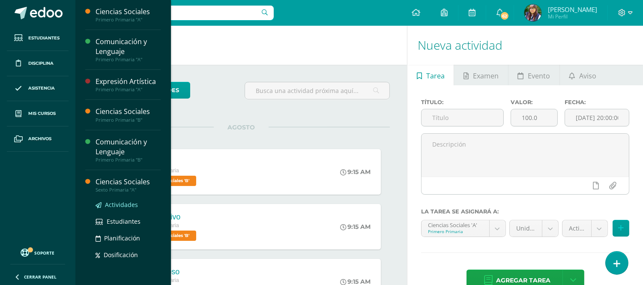
click at [123, 204] on span "Actividades" at bounding box center [121, 205] width 33 height 8
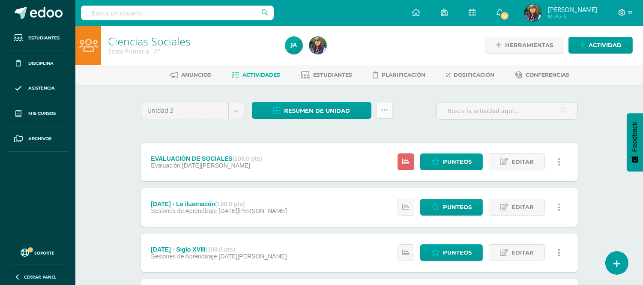
click at [380, 112] on link at bounding box center [384, 110] width 17 height 17
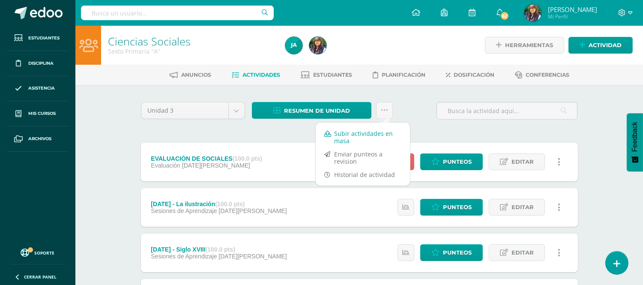
click at [393, 130] on link "Subir actividades en masa" at bounding box center [363, 137] width 94 height 21
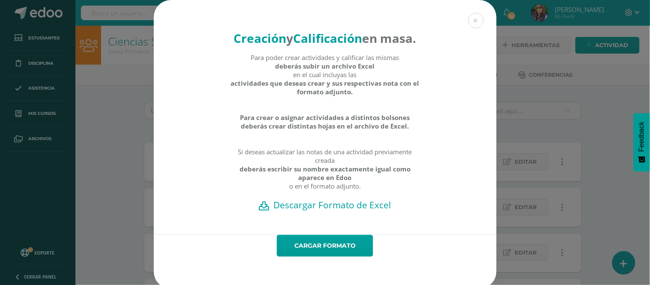
click at [335, 211] on h2 "Descargar Formato de Excel" at bounding box center [325, 205] width 313 height 12
click at [302, 257] on link "Cargar formato" at bounding box center [325, 246] width 96 height 22
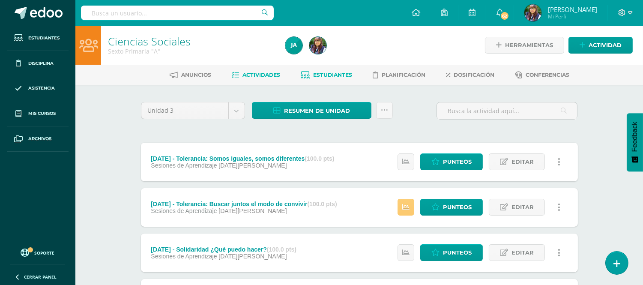
click at [327, 70] on link "Estudiantes" at bounding box center [326, 75] width 51 height 14
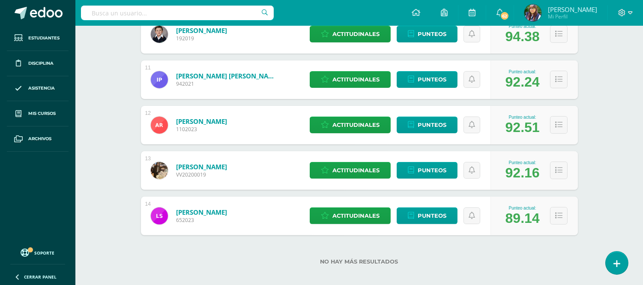
scroll to position [586, 0]
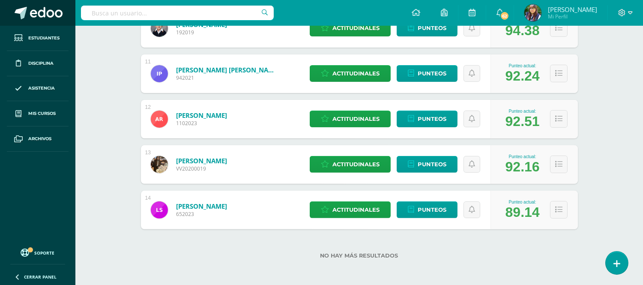
click at [41, 14] on span at bounding box center [46, 13] width 33 height 13
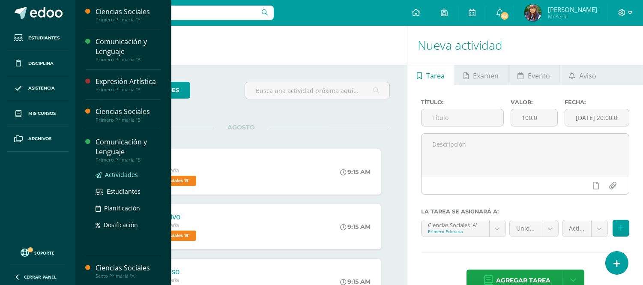
click at [120, 173] on span "Actividades" at bounding box center [121, 175] width 33 height 8
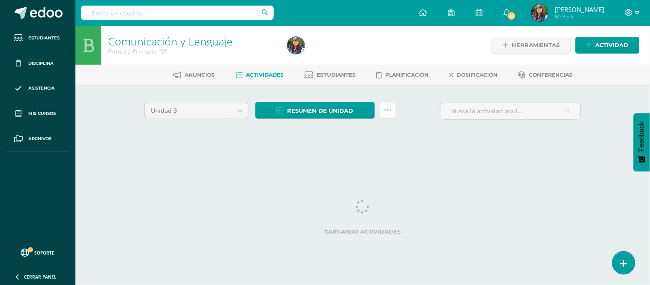
click at [391, 113] on link at bounding box center [388, 110] width 17 height 17
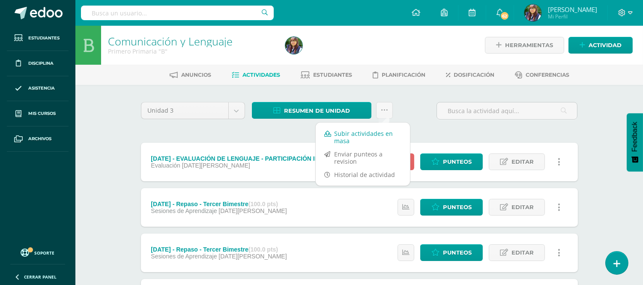
click at [353, 132] on link "Subir actividades en masa" at bounding box center [363, 137] width 94 height 21
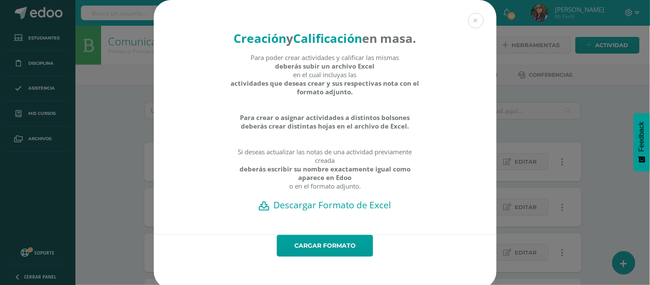
click at [293, 211] on h2 "Descargar Formato de Excel" at bounding box center [325, 205] width 313 height 12
click at [345, 257] on link "Cargar formato" at bounding box center [325, 246] width 96 height 22
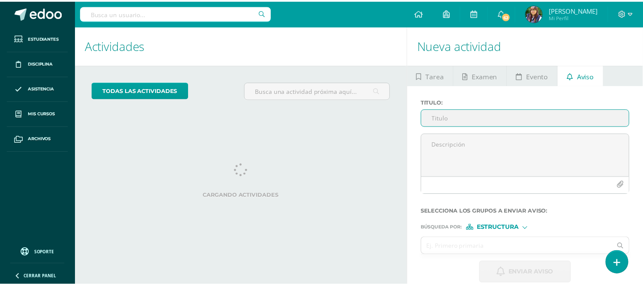
scroll to position [13, 0]
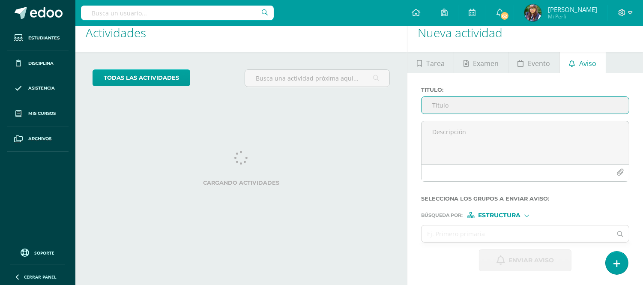
paste input "🩵🤍🩵 YO CANTO A [GEOGRAPHIC_DATA] - PRIMER GRADO - INDEPENDENCIA - 2024 🩵🤍🩵"
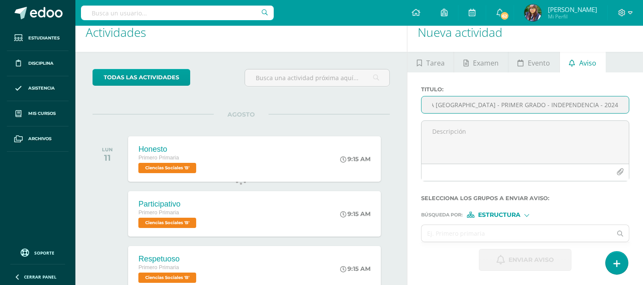
scroll to position [0, 0]
click at [591, 105] on input "🩵🤍🩵 YO CANTO A GUATEMALA - PRIMER GRADO - INDEPENDENCIA - 2024 🩵🤍🩵" at bounding box center [525, 104] width 207 height 17
click at [476, 105] on input "🩵🤍🩵 YO CANTO A GUATEMALA - PRIMER GRADO - INDEPENDENCIA - 2025 🩵🤍🩵" at bounding box center [525, 104] width 207 height 17
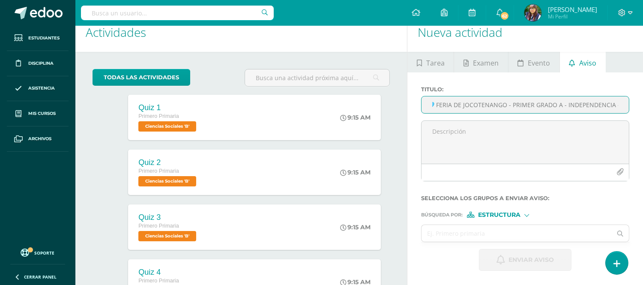
scroll to position [0, 61]
type input "🩵🤍🩵 FERIA DE JOCOTENANGO - PRIMER GRADO A - INDEPENDENCIA - 2025 🩵🤍🩵"
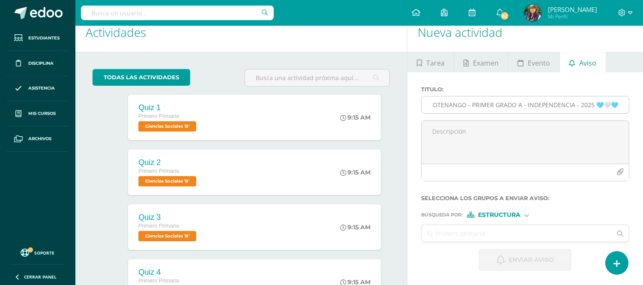
scroll to position [0, 0]
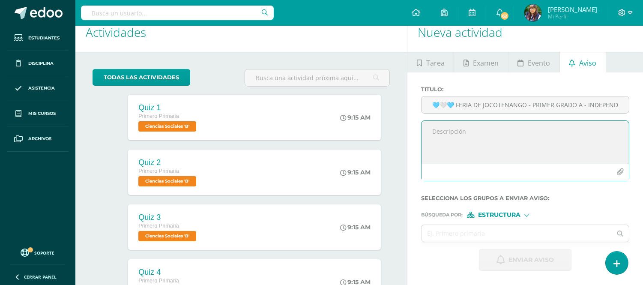
click at [482, 141] on textarea at bounding box center [525, 142] width 207 height 43
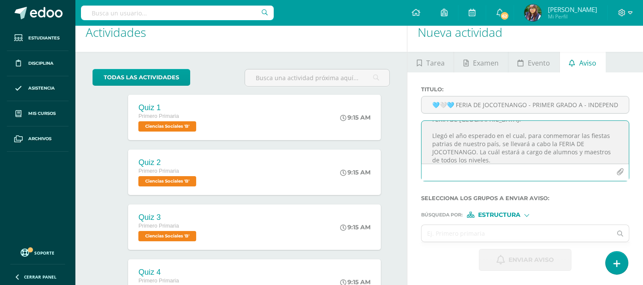
scroll to position [45, 0]
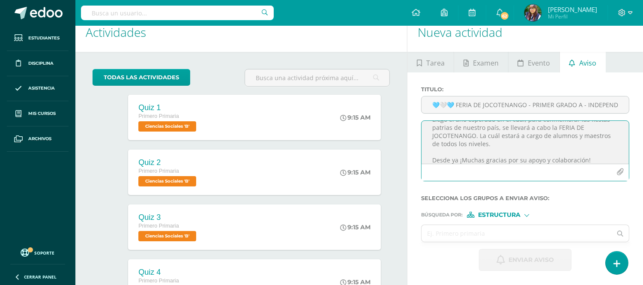
click at [621, 176] on icon "button" at bounding box center [620, 171] width 7 height 7
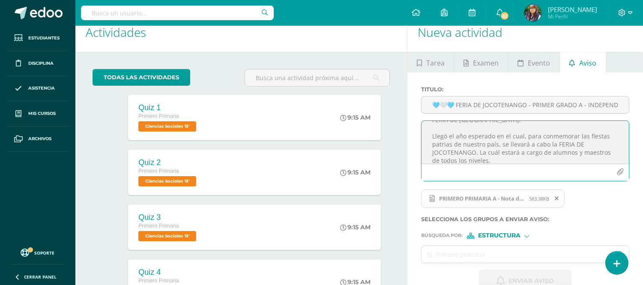
scroll to position [28, 0]
click at [520, 135] on textarea "Estimados padres de familia, adjunto encontrarán información importante sobre l…" at bounding box center [525, 142] width 207 height 43
click at [502, 147] on textarea "Estimados padres de familia, adjunto encontrarán información importante sobre l…" at bounding box center [525, 142] width 207 height 43
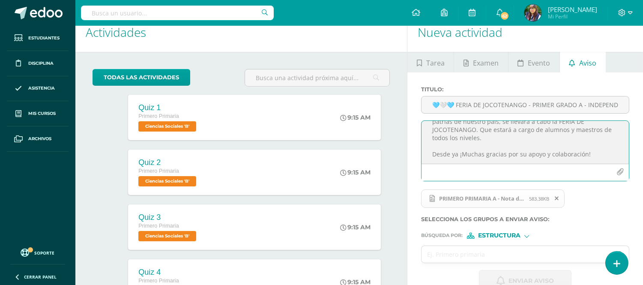
click at [457, 153] on textarea "Estimados padres de familia, adjunto encontrarán información importante sobre l…" at bounding box center [525, 142] width 207 height 43
click at [589, 154] on textarea "Estimados padres de familia, adjunto encontrarán información importante sobre l…" at bounding box center [525, 142] width 207 height 43
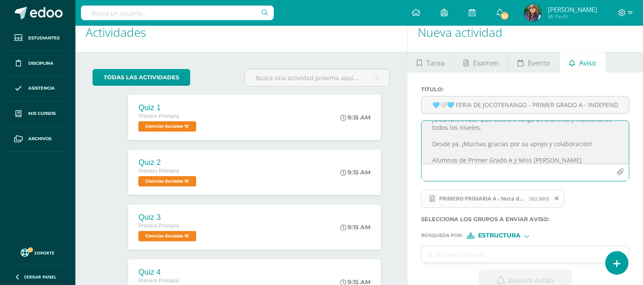
scroll to position [67, 0]
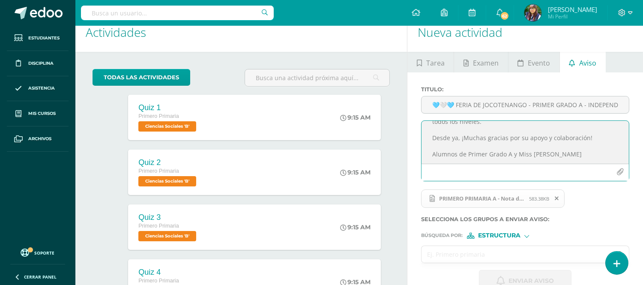
type textarea "Estimados padres de familia, adjunto encontrarán información importante sobre l…"
click at [461, 256] on input "text" at bounding box center [517, 254] width 190 height 17
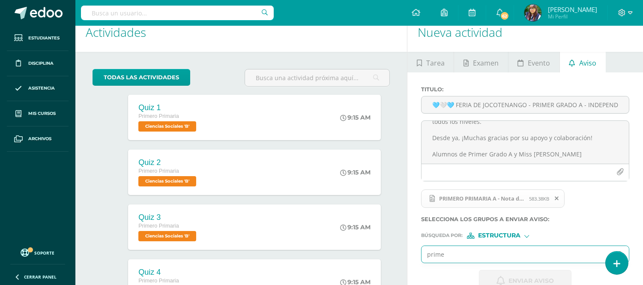
type input "primer"
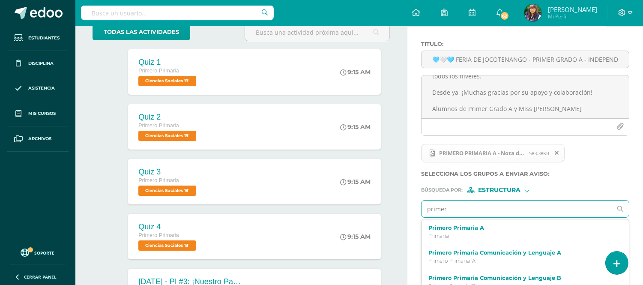
scroll to position [62, 0]
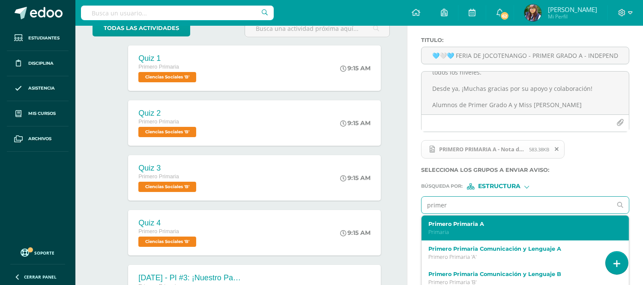
click at [464, 227] on label "Primero Primaria A" at bounding box center [522, 224] width 186 height 6
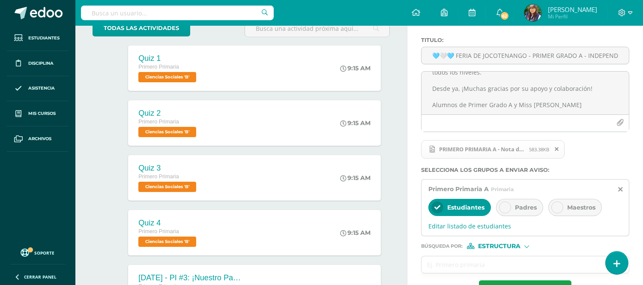
click at [523, 207] on span "Padres" at bounding box center [526, 208] width 22 height 8
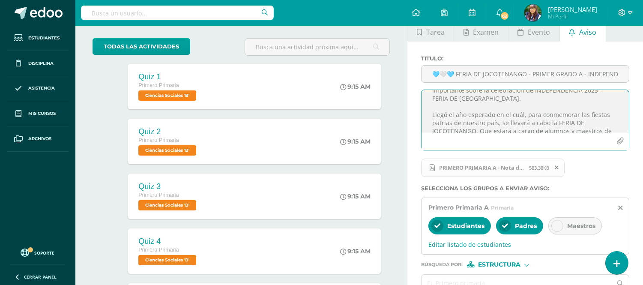
scroll to position [0, 0]
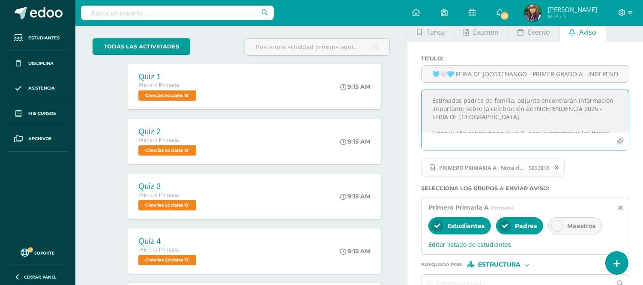
drag, startPoint x: 576, startPoint y: 128, endPoint x: 384, endPoint y: 78, distance: 199.0
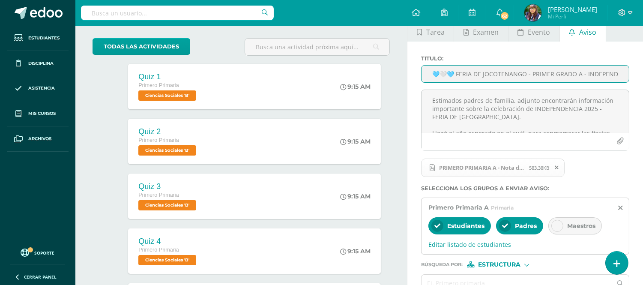
click at [432, 77] on input "🩵🤍🩵 FERIA DE JOCOTENANGO - PRIMER GRADO A - INDEPENDENCIA - 2025 🩵🤍🩵" at bounding box center [525, 74] width 207 height 17
drag, startPoint x: 432, startPoint y: 77, endPoint x: 624, endPoint y: 81, distance: 192.4
click at [624, 81] on input "🩵🤍🩵 FERIA DE JOCOTENANGO - PRIMER GRADO A - INDEPENDENCIA - 2025 🩵🤍🩵" at bounding box center [525, 74] width 207 height 17
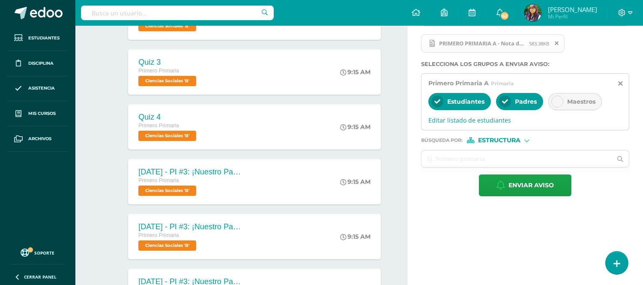
scroll to position [168, 0]
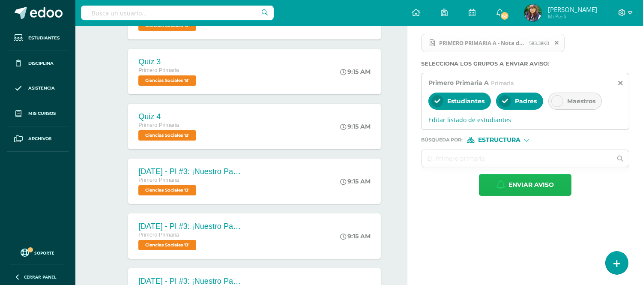
click at [503, 181] on icon "button" at bounding box center [501, 184] width 9 height 9
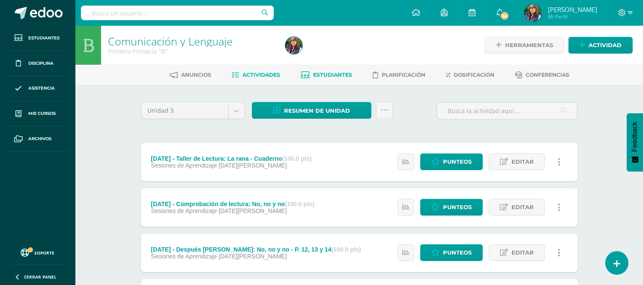
click at [336, 73] on span "Estudiantes" at bounding box center [332, 75] width 39 height 6
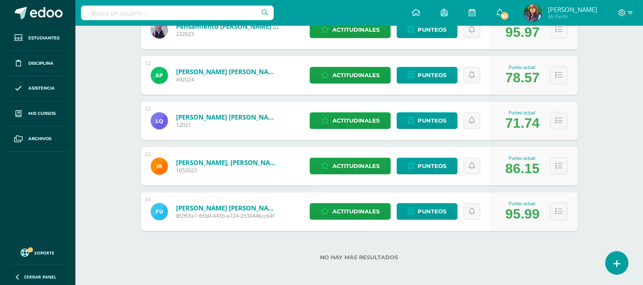
scroll to position [586, 0]
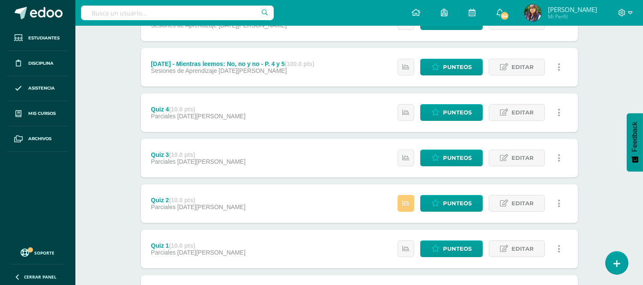
scroll to position [277, 0]
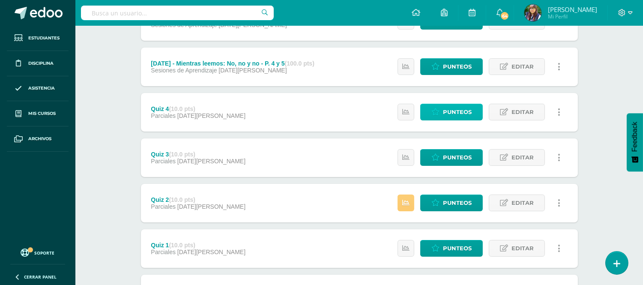
click at [466, 111] on span "Punteos" at bounding box center [457, 112] width 29 height 16
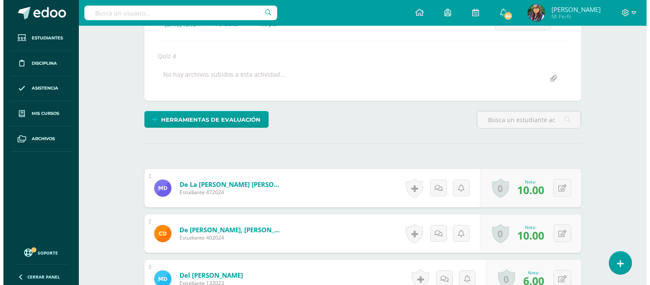
scroll to position [195, 0]
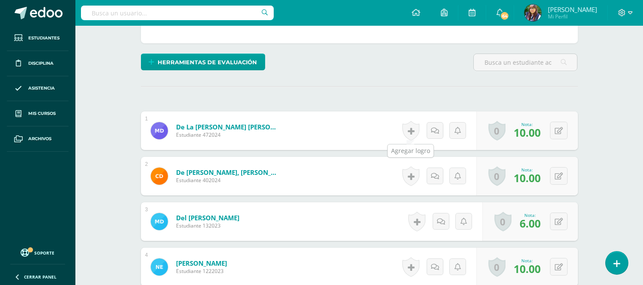
click at [406, 127] on link at bounding box center [410, 131] width 17 height 20
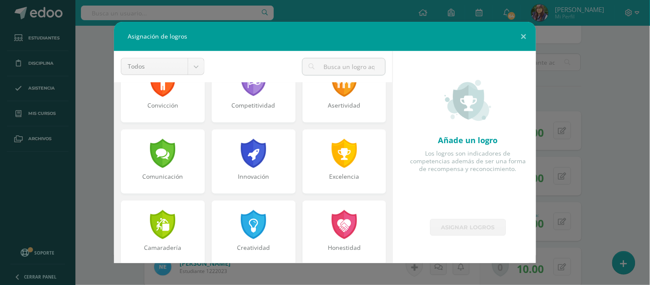
scroll to position [174, 0]
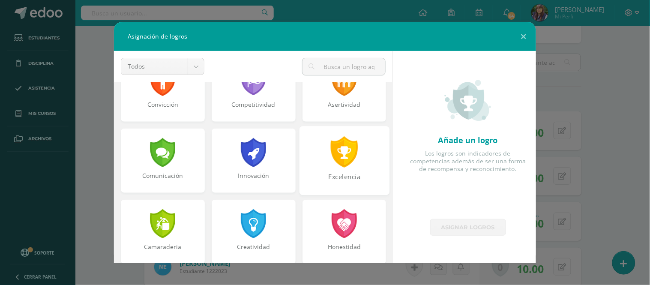
click at [330, 161] on div at bounding box center [345, 151] width 30 height 31
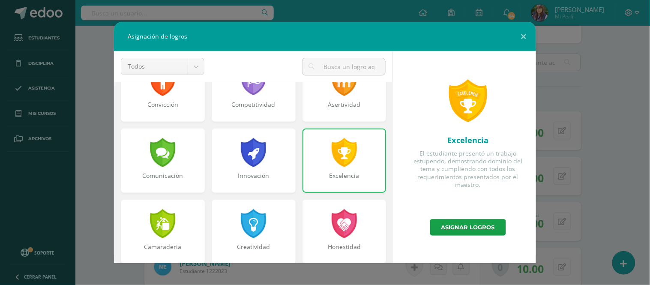
click at [429, 231] on div "Asignar logros" at bounding box center [468, 227] width 136 height 17
click at [440, 231] on link "Asignar logros" at bounding box center [468, 227] width 76 height 17
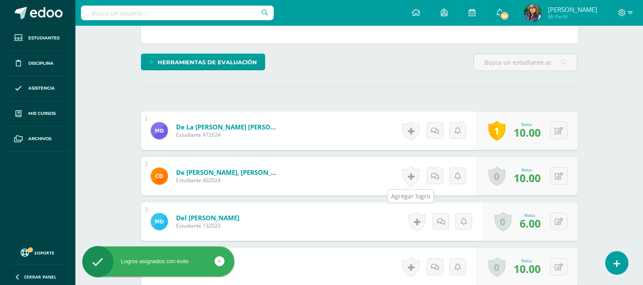
click at [417, 177] on link at bounding box center [410, 176] width 17 height 20
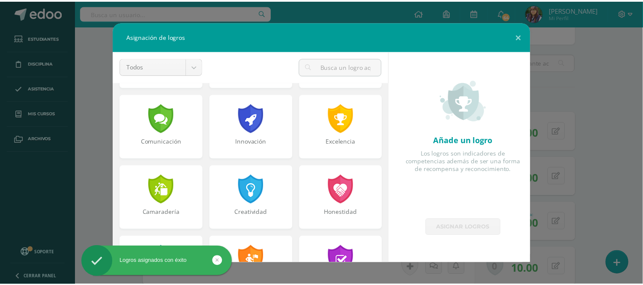
scroll to position [215, 0]
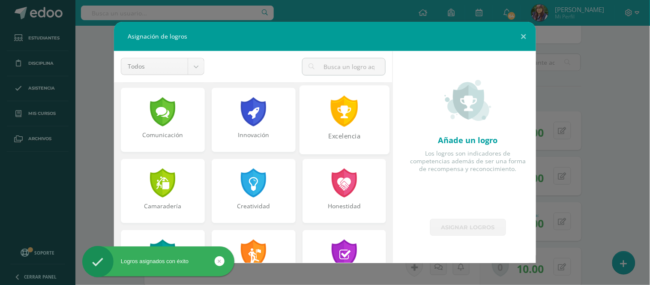
click at [333, 135] on div "Excelencia" at bounding box center [344, 141] width 88 height 18
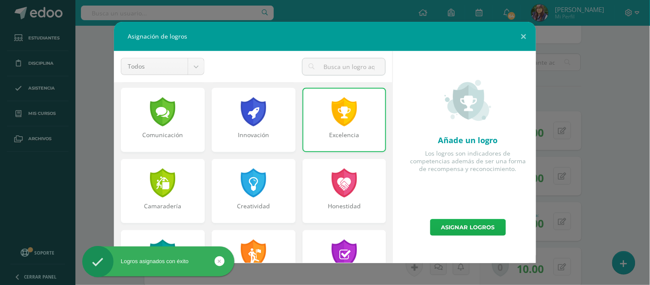
click at [439, 233] on link "Asignar logros" at bounding box center [468, 227] width 76 height 17
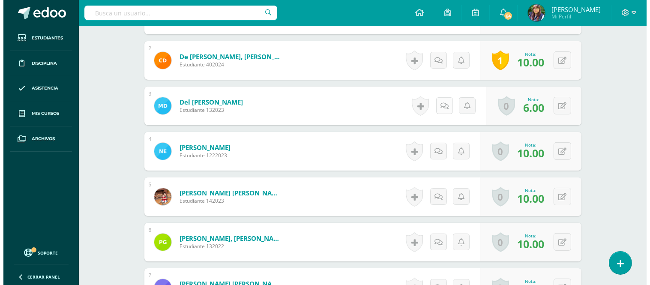
scroll to position [311, 0]
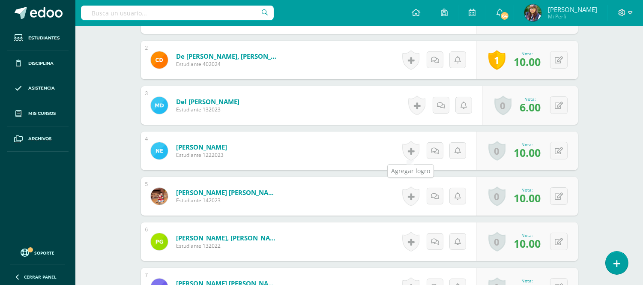
click at [412, 147] on link at bounding box center [410, 151] width 17 height 20
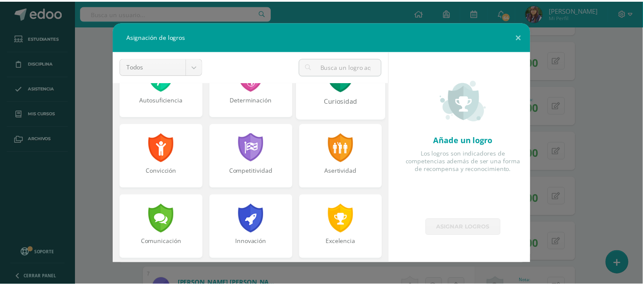
scroll to position [109, 0]
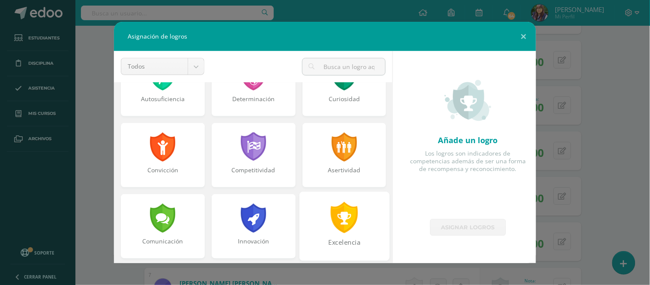
click at [357, 213] on div "Excelencia" at bounding box center [344, 226] width 90 height 69
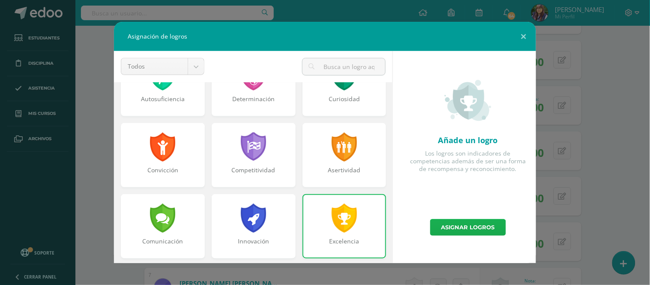
click at [441, 224] on link "Asignar logros" at bounding box center [468, 227] width 76 height 17
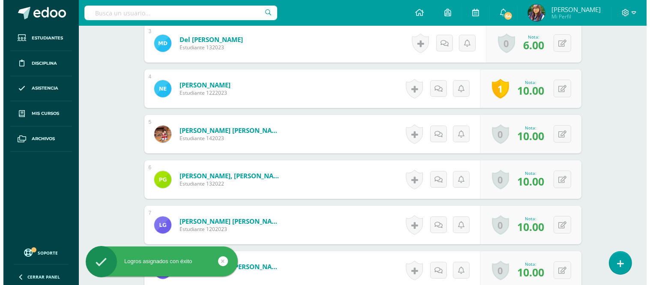
scroll to position [373, 0]
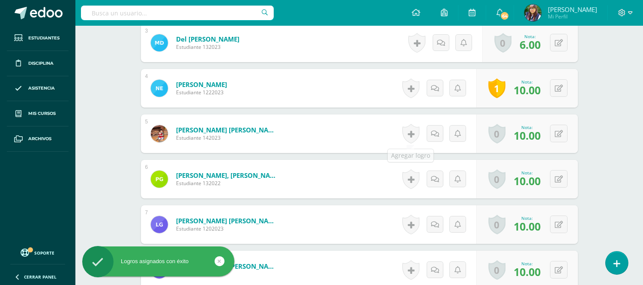
click at [406, 136] on link at bounding box center [410, 134] width 17 height 20
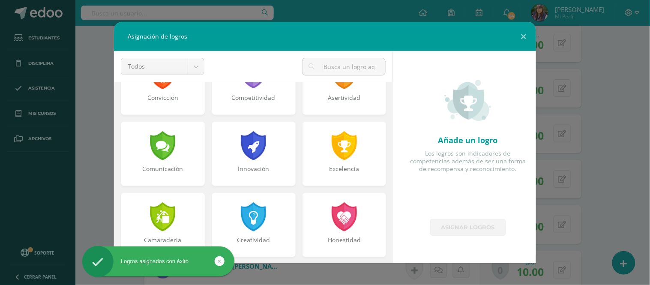
scroll to position [182, 0]
click at [337, 160] on div "Excelencia" at bounding box center [345, 153] width 84 height 64
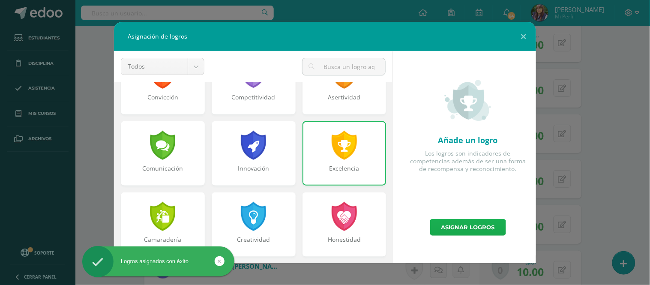
click at [435, 229] on link "Asignar logros" at bounding box center [468, 227] width 76 height 17
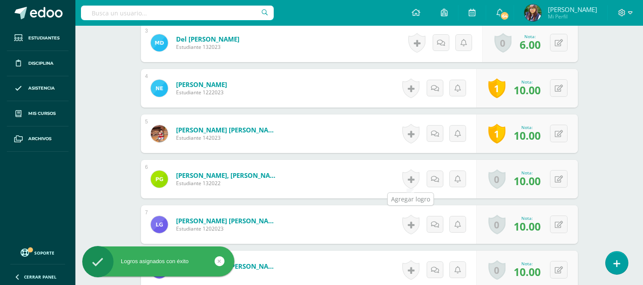
click at [414, 174] on link at bounding box center [410, 179] width 17 height 20
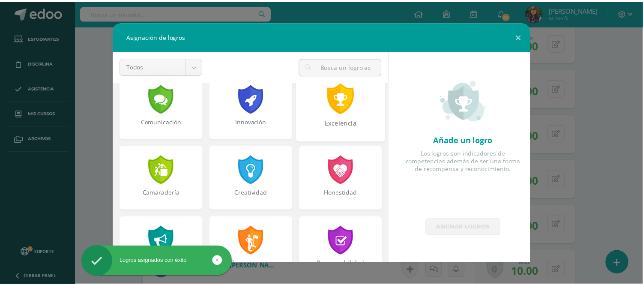
scroll to position [229, 0]
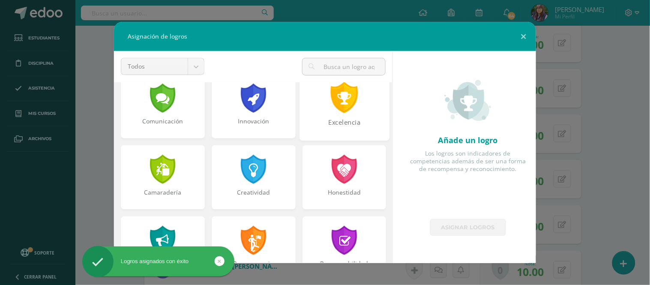
click at [342, 131] on div "Excelencia" at bounding box center [344, 127] width 88 height 18
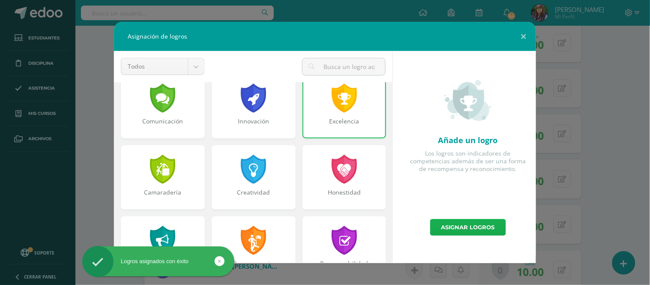
click at [442, 230] on link "Asignar logros" at bounding box center [468, 227] width 76 height 17
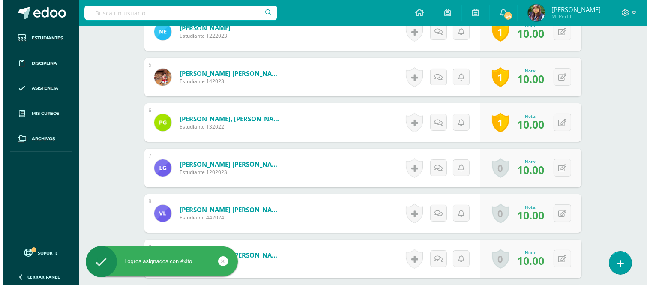
scroll to position [441, 0]
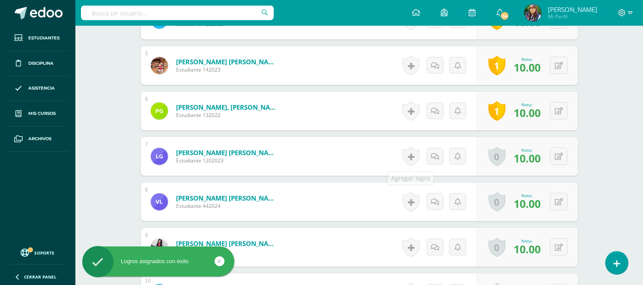
click at [408, 159] on link at bounding box center [410, 157] width 17 height 20
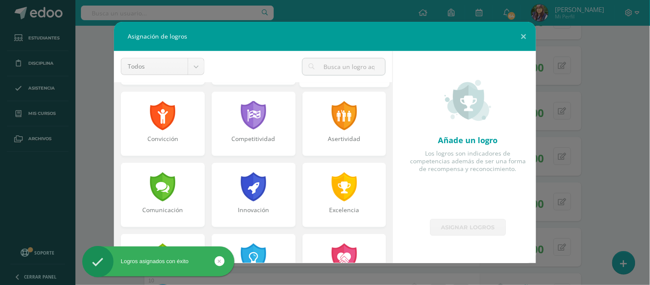
scroll to position [141, 0]
click at [332, 172] on div at bounding box center [343, 186] width 27 height 29
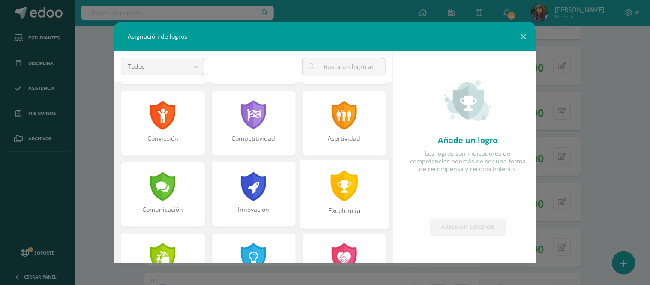
click at [342, 202] on div "Excelencia" at bounding box center [344, 194] width 90 height 69
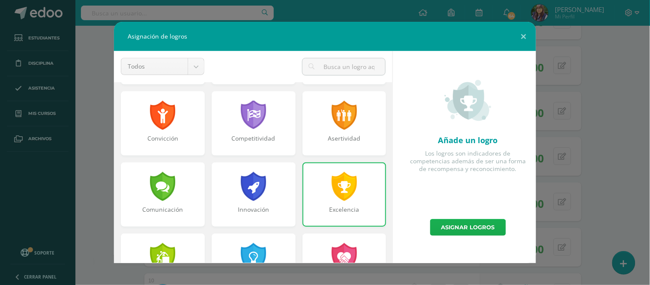
click at [434, 228] on link "Asignar logros" at bounding box center [468, 227] width 76 height 17
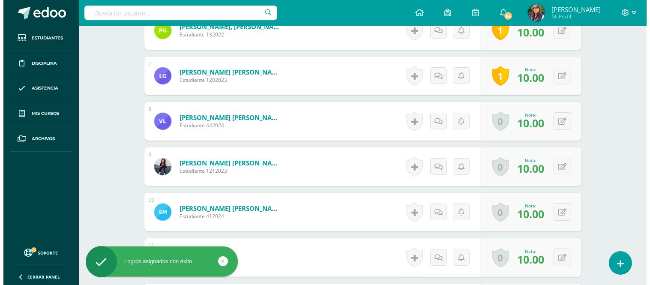
scroll to position [523, 0]
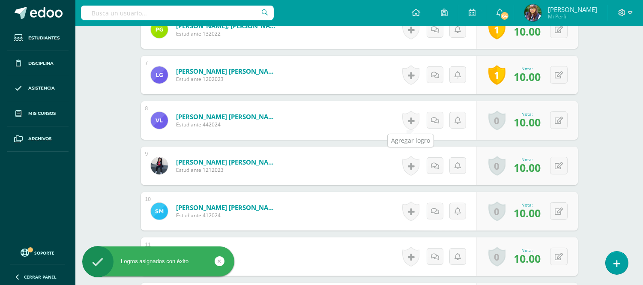
click at [407, 120] on link at bounding box center [410, 121] width 17 height 20
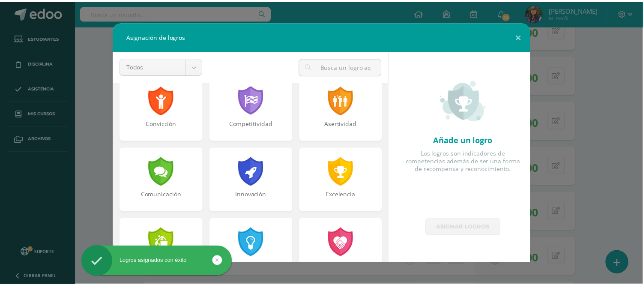
scroll to position [156, 0]
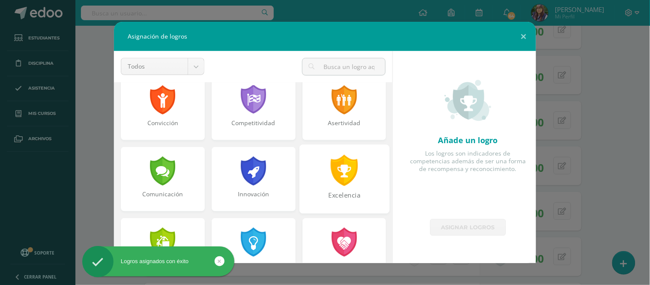
click at [348, 177] on div at bounding box center [345, 170] width 30 height 31
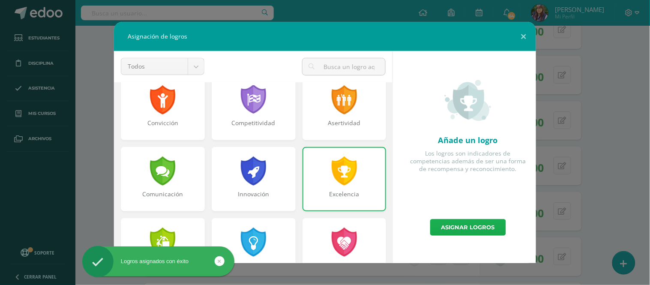
click at [451, 229] on link "Asignar logros" at bounding box center [468, 227] width 76 height 17
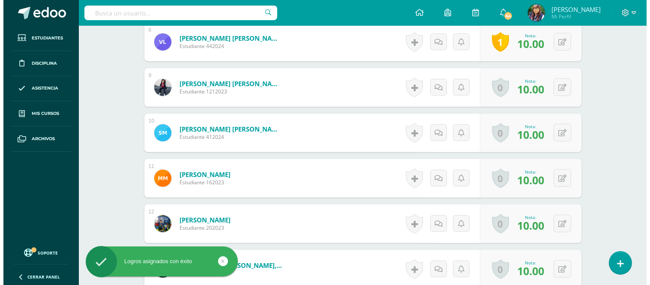
scroll to position [602, 0]
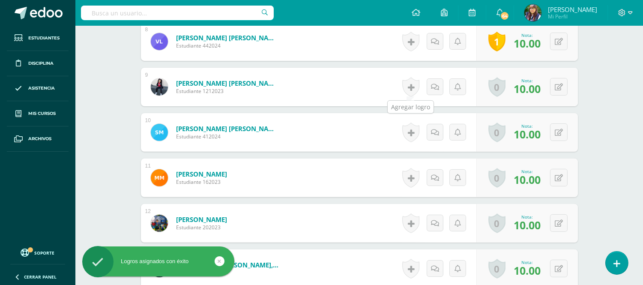
click at [410, 87] on link at bounding box center [410, 87] width 17 height 20
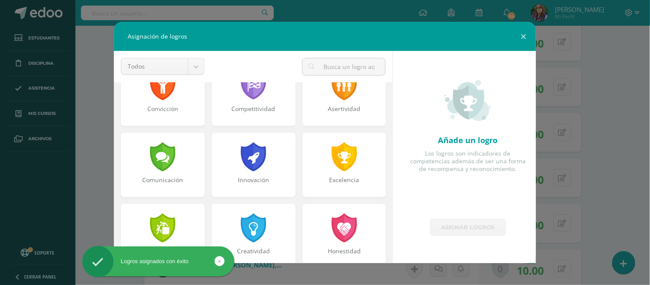
scroll to position [171, 0]
click at [345, 173] on div "Excelencia" at bounding box center [344, 164] width 90 height 69
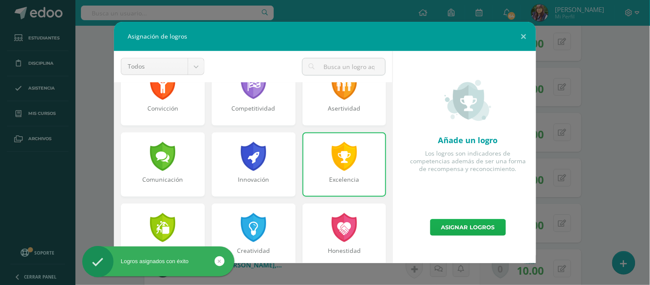
click at [438, 223] on link "Asignar logros" at bounding box center [468, 227] width 76 height 17
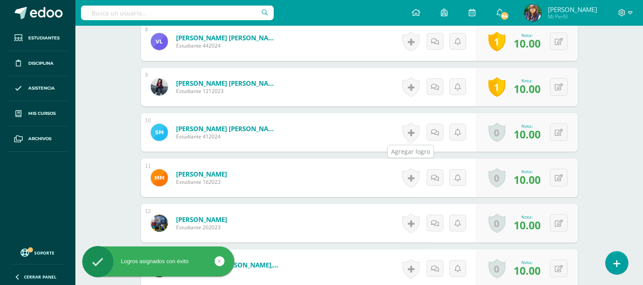
click at [410, 131] on link at bounding box center [410, 133] width 17 height 20
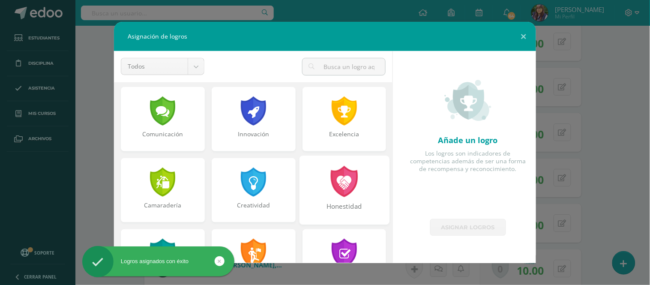
scroll to position [219, 0]
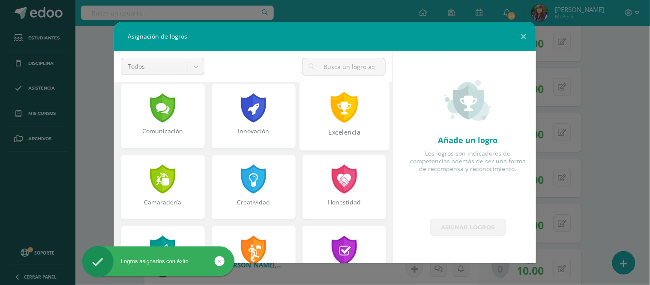
click at [349, 132] on div "Excelencia" at bounding box center [344, 137] width 88 height 18
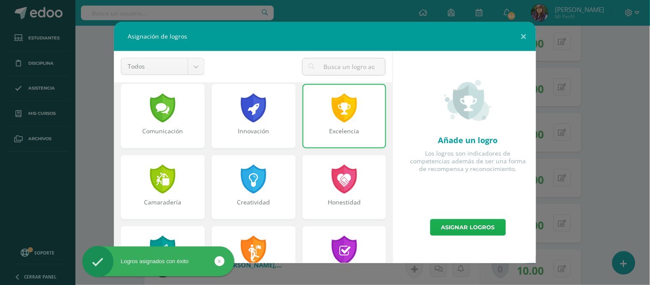
click at [457, 224] on link "Asignar logros" at bounding box center [468, 227] width 76 height 17
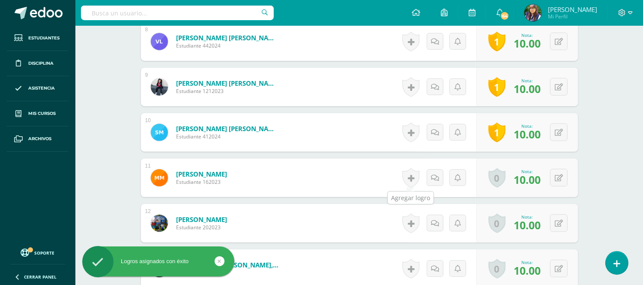
click at [411, 174] on link at bounding box center [410, 178] width 17 height 20
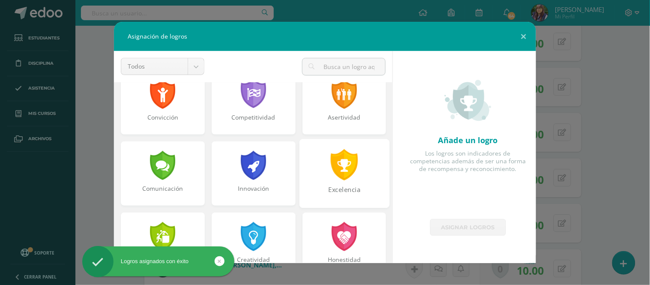
scroll to position [162, 0]
click at [356, 187] on div "Excelencia" at bounding box center [344, 194] width 88 height 18
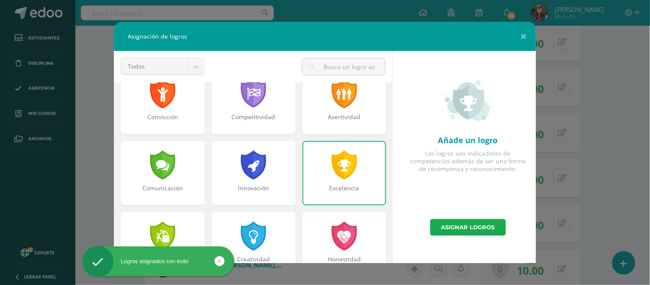
click at [438, 231] on link "Asignar logros" at bounding box center [468, 227] width 76 height 17
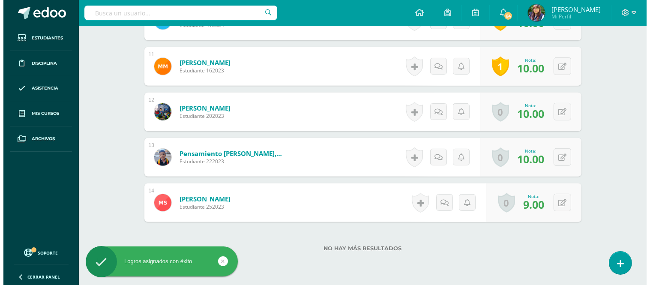
scroll to position [714, 0]
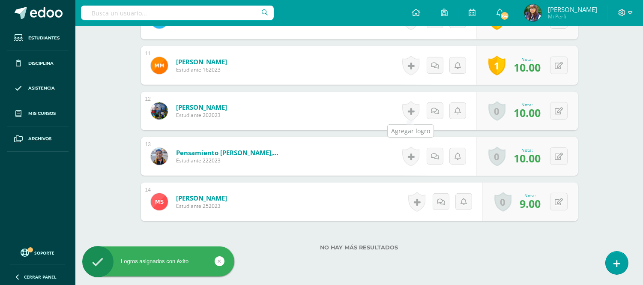
click at [411, 108] on link at bounding box center [410, 111] width 17 height 20
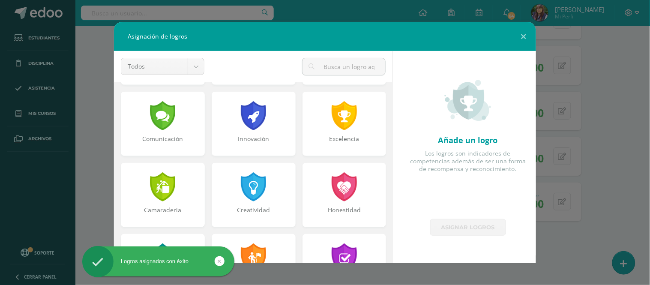
scroll to position [212, 0]
click at [343, 136] on div "Excelencia" at bounding box center [344, 144] width 88 height 18
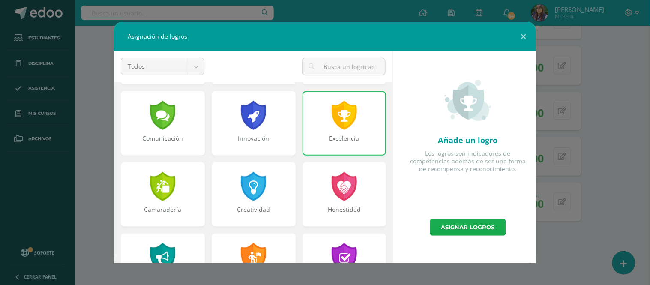
click at [449, 223] on link "Asignar logros" at bounding box center [468, 227] width 76 height 17
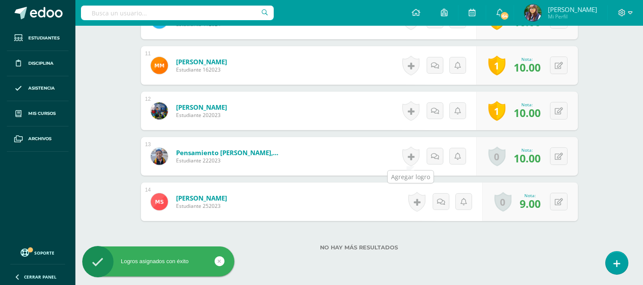
click at [408, 151] on link at bounding box center [410, 157] width 17 height 20
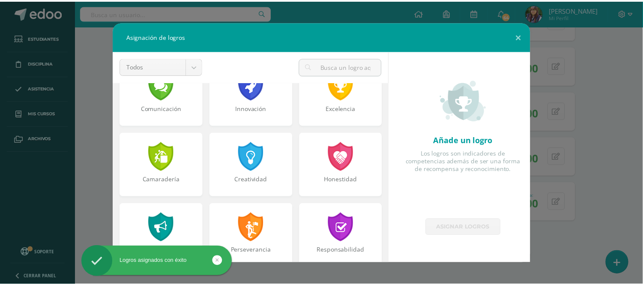
scroll to position [242, 0]
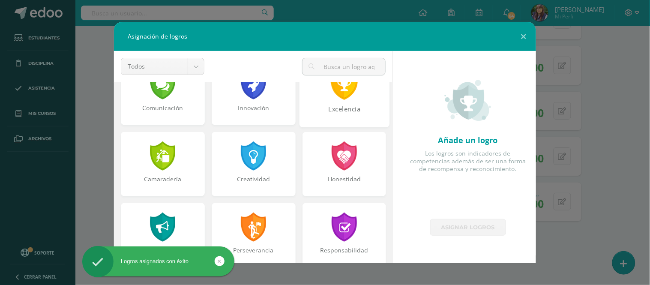
click at [345, 114] on div "Excelencia" at bounding box center [344, 114] width 88 height 18
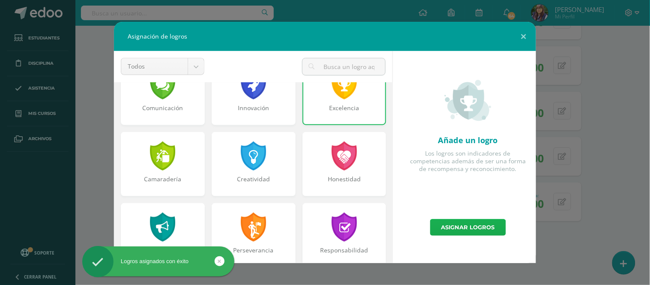
click at [453, 225] on link "Asignar logros" at bounding box center [468, 227] width 76 height 17
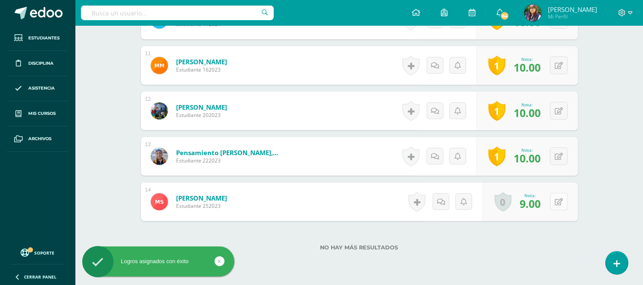
scroll to position [747, 0]
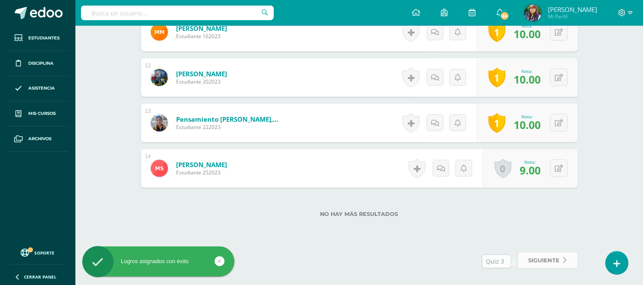
click at [553, 255] on span "siguiente" at bounding box center [544, 260] width 31 height 16
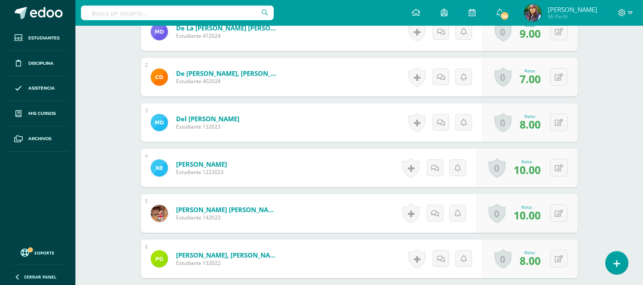
scroll to position [307, 0]
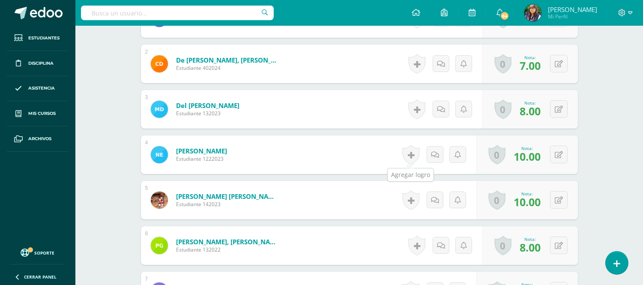
click at [408, 156] on link at bounding box center [410, 155] width 17 height 20
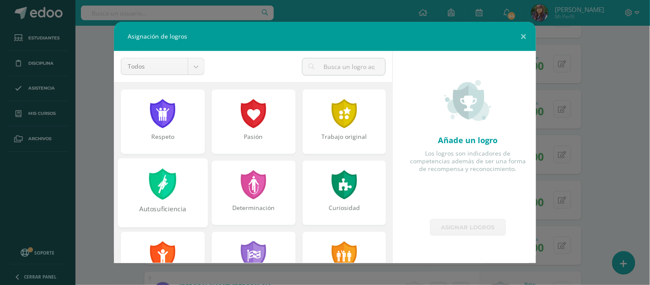
click at [192, 182] on div "Autosuficiencia" at bounding box center [163, 192] width 90 height 69
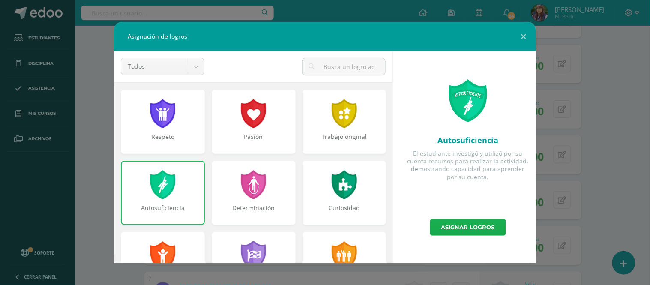
click at [452, 225] on link "Asignar logros" at bounding box center [468, 227] width 76 height 17
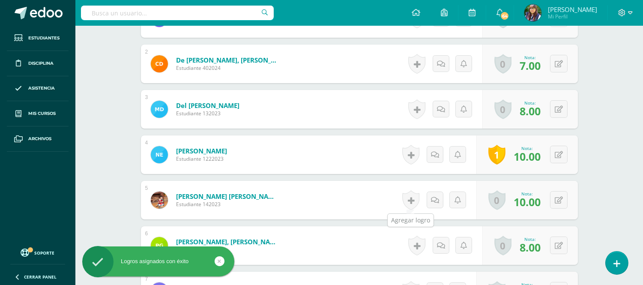
click at [408, 201] on link at bounding box center [410, 200] width 17 height 20
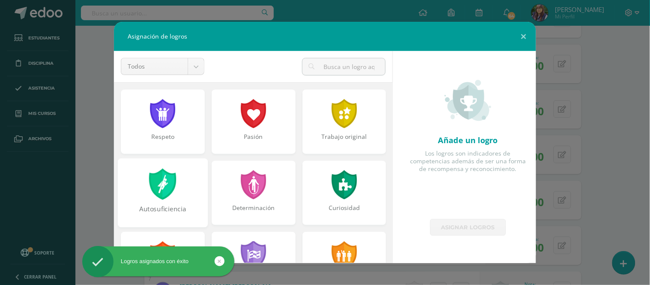
click at [182, 192] on div "Autosuficiencia" at bounding box center [163, 192] width 90 height 69
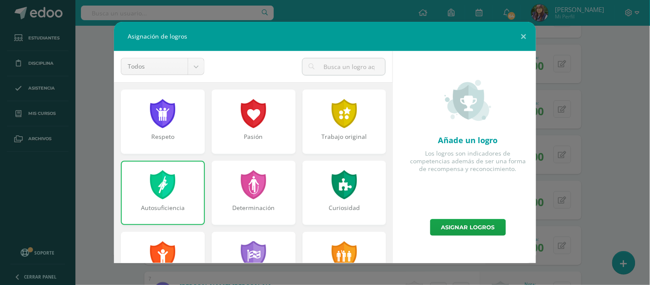
click at [192, 191] on div "Autosuficiencia" at bounding box center [163, 193] width 84 height 64
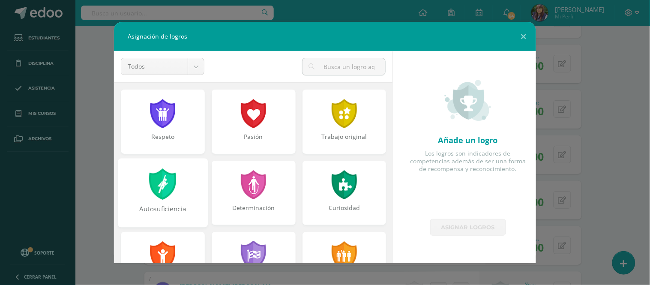
click at [192, 191] on div "Autosuficiencia" at bounding box center [163, 192] width 90 height 69
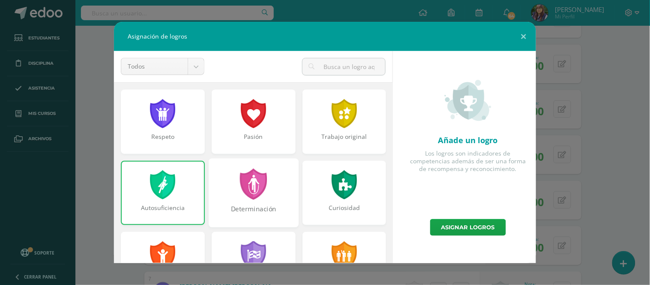
click at [255, 198] on div at bounding box center [254, 183] width 30 height 31
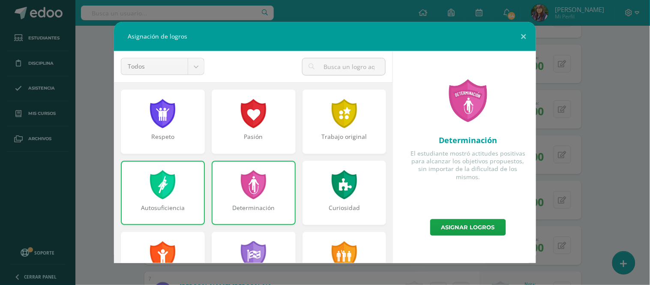
click at [164, 192] on div at bounding box center [162, 184] width 27 height 29
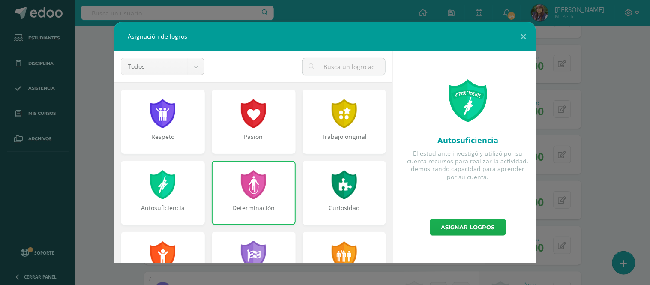
click at [435, 228] on link "Asignar logros" at bounding box center [468, 227] width 76 height 17
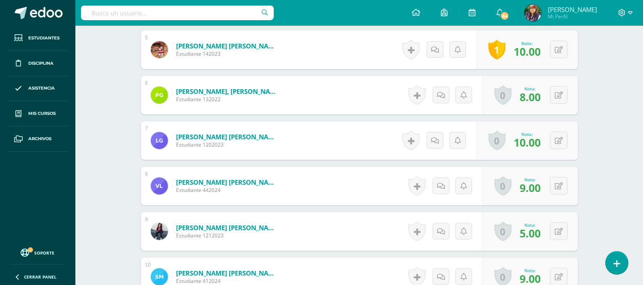
scroll to position [458, 0]
click at [405, 141] on link at bounding box center [410, 140] width 17 height 20
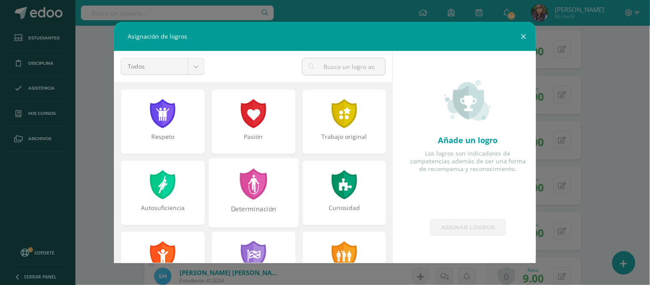
click at [243, 189] on div at bounding box center [254, 183] width 30 height 31
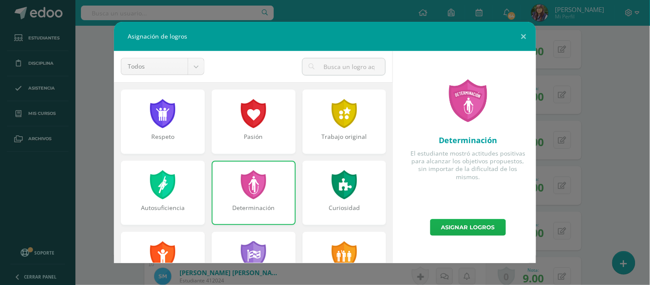
click at [447, 228] on link "Asignar logros" at bounding box center [468, 227] width 76 height 17
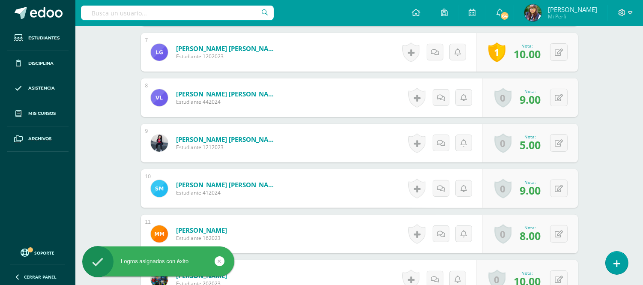
scroll to position [615, 0]
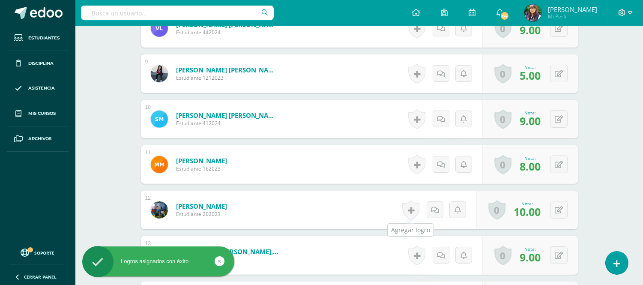
click at [406, 213] on link at bounding box center [410, 210] width 17 height 20
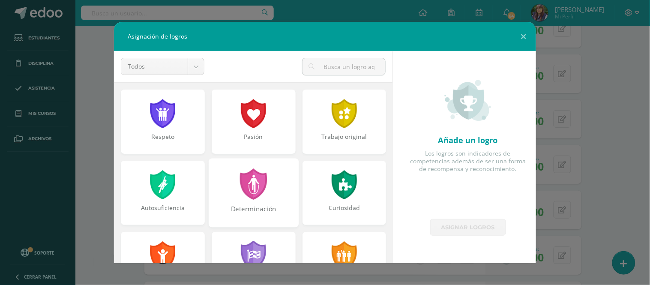
click at [276, 203] on div "Determinación" at bounding box center [253, 192] width 90 height 69
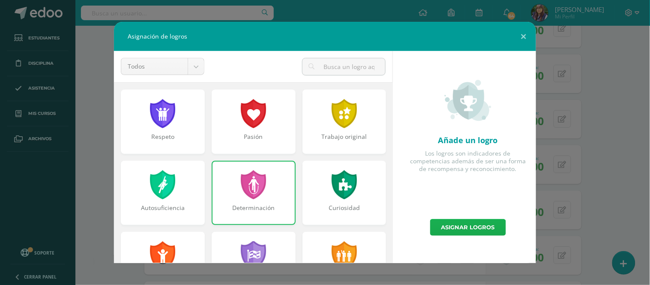
click at [444, 224] on link "Asignar logros" at bounding box center [468, 227] width 76 height 17
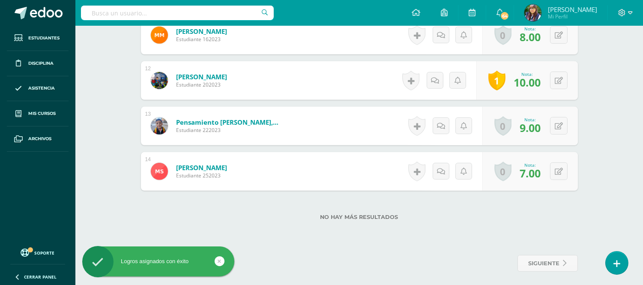
scroll to position [747, 0]
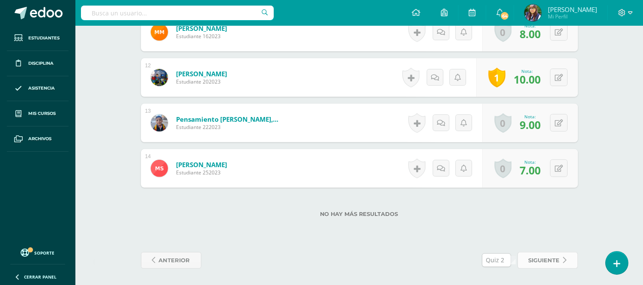
click at [536, 258] on span "siguiente" at bounding box center [544, 260] width 31 height 16
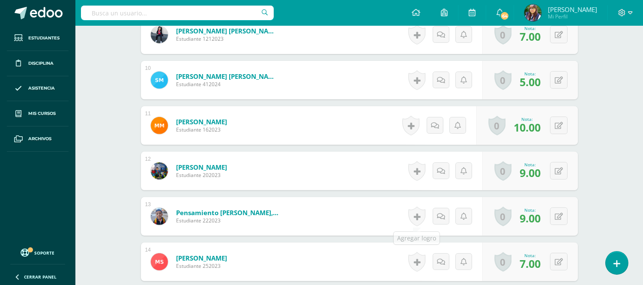
scroll to position [654, 0]
click at [407, 126] on link at bounding box center [410, 125] width 17 height 20
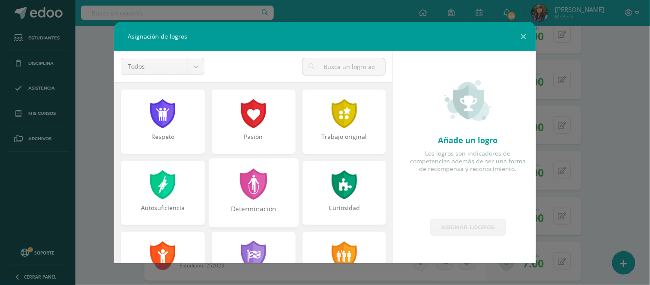
click at [249, 199] on div at bounding box center [254, 183] width 30 height 31
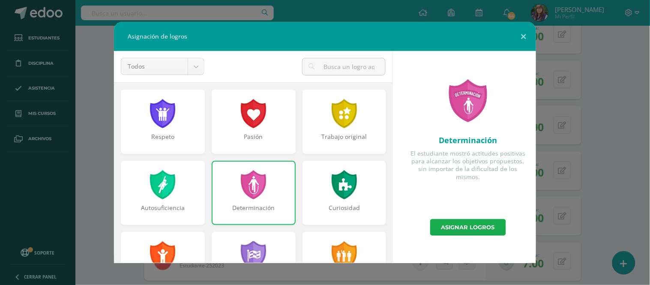
click at [446, 231] on link "Asignar logros" at bounding box center [468, 227] width 76 height 17
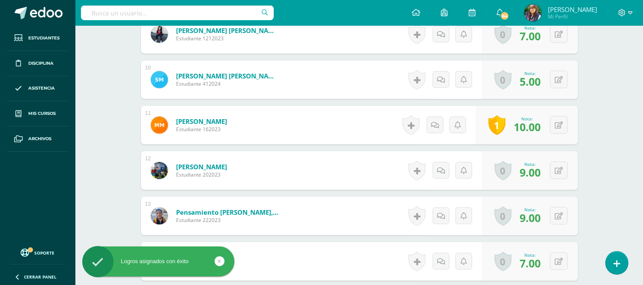
scroll to position [747, 0]
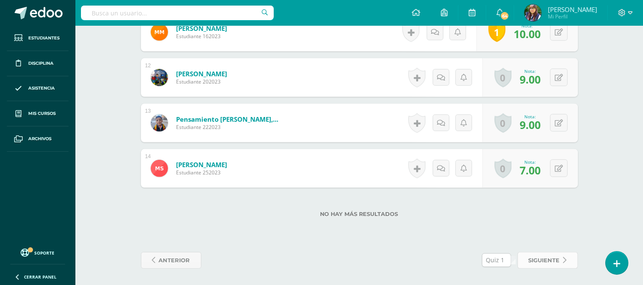
click at [532, 258] on span "siguiente" at bounding box center [544, 260] width 31 height 16
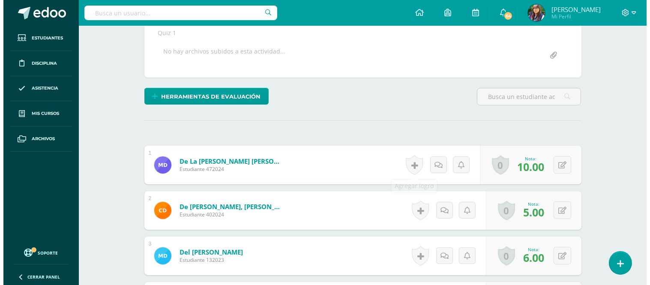
scroll to position [161, 0]
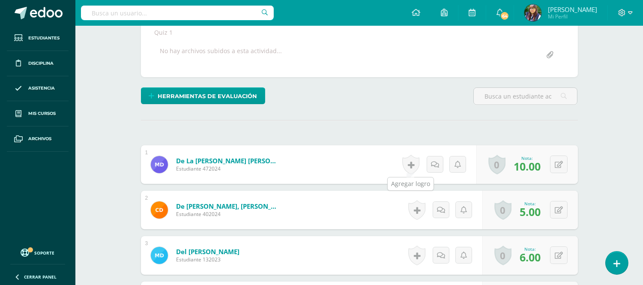
click at [406, 160] on link at bounding box center [410, 165] width 17 height 20
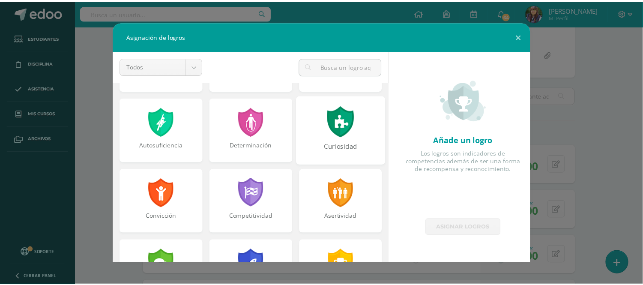
scroll to position [147, 0]
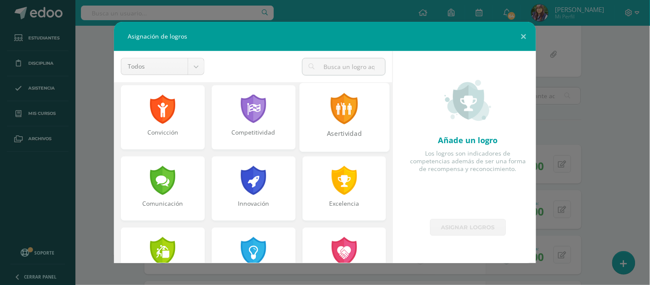
click at [335, 112] on div at bounding box center [345, 108] width 30 height 31
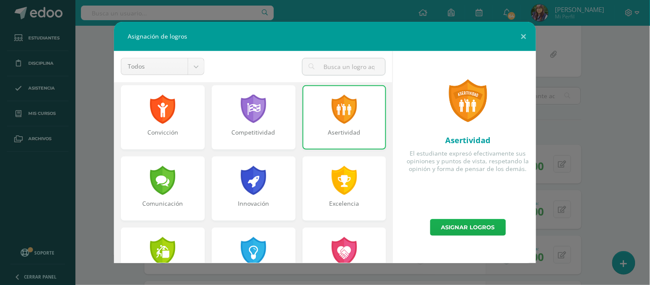
click at [439, 228] on link "Asignar logros" at bounding box center [468, 227] width 76 height 17
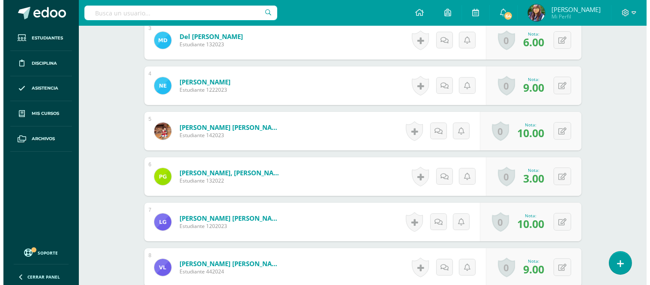
scroll to position [376, 0]
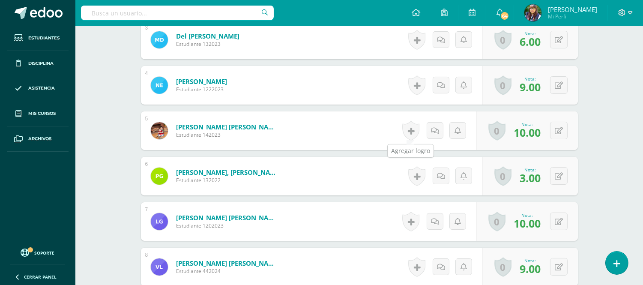
click at [411, 135] on link at bounding box center [410, 131] width 17 height 20
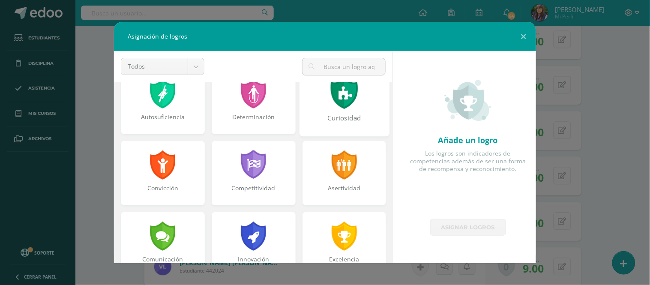
scroll to position [91, 0]
click at [346, 163] on div at bounding box center [345, 163] width 30 height 31
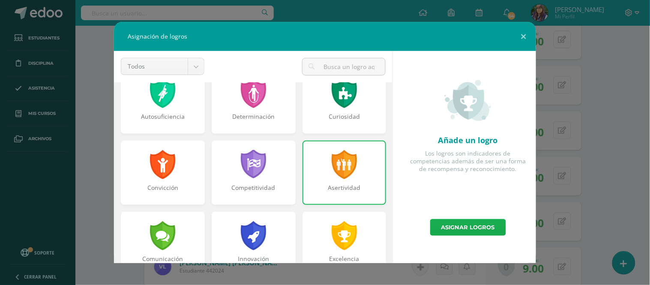
click at [435, 233] on link "Asignar logros" at bounding box center [468, 227] width 76 height 17
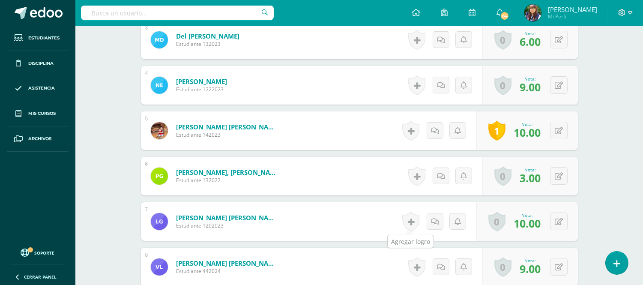
click at [413, 220] on link at bounding box center [410, 222] width 17 height 20
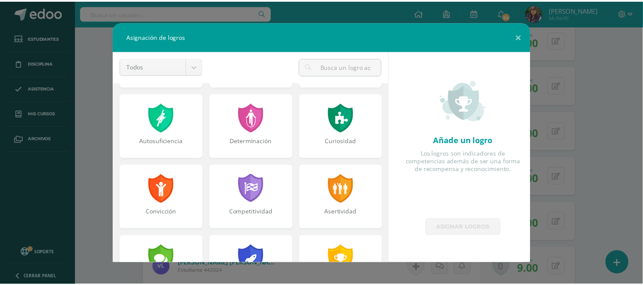
scroll to position [68, 0]
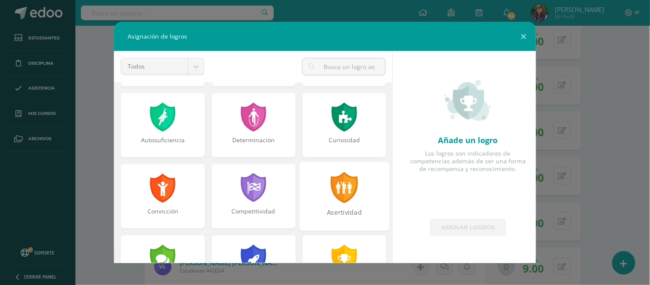
click at [318, 210] on div "Asertividad" at bounding box center [344, 217] width 88 height 18
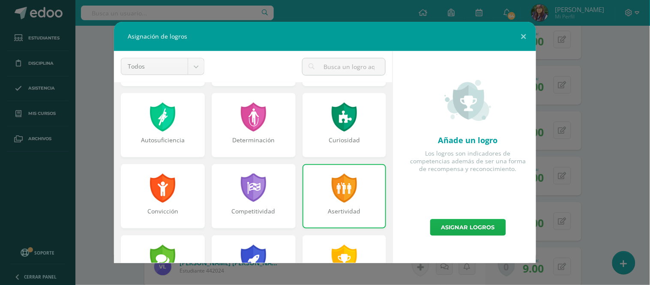
click at [441, 233] on link "Asignar logros" at bounding box center [468, 227] width 76 height 17
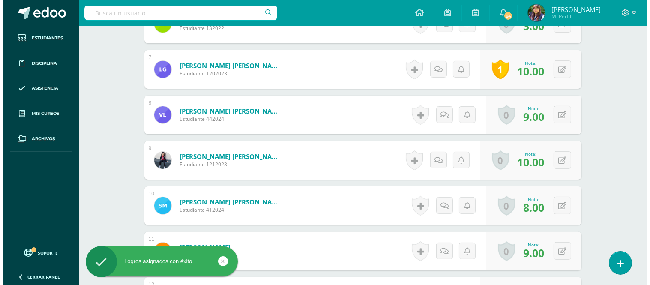
scroll to position [529, 0]
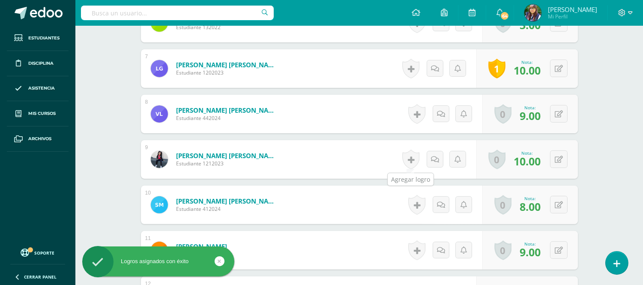
click at [407, 162] on link at bounding box center [410, 160] width 17 height 20
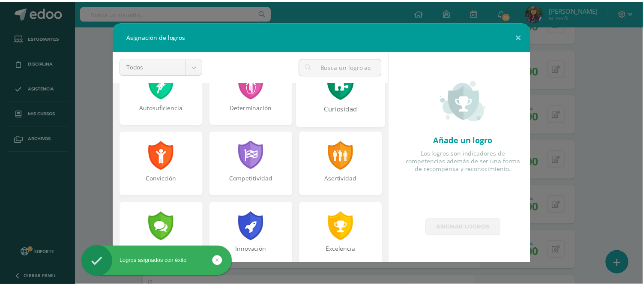
scroll to position [100, 0]
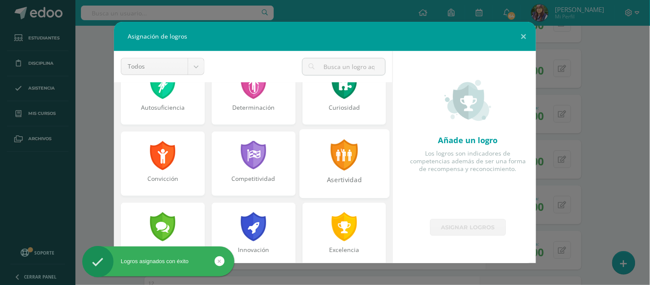
click at [335, 176] on div "Asertividad" at bounding box center [344, 184] width 88 height 18
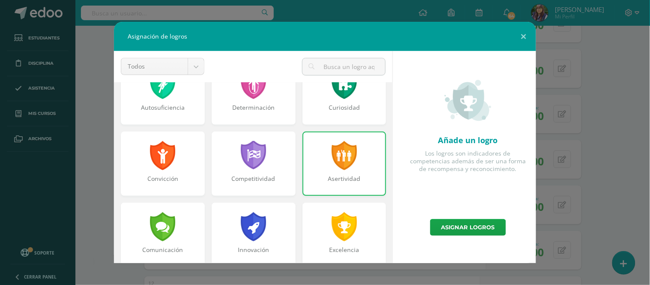
click at [445, 217] on div "Añade un logro Los logros son indicadores de competencias además de ser una for…" at bounding box center [468, 135] width 136 height 168
click at [447, 224] on link "Asignar logros" at bounding box center [468, 227] width 76 height 17
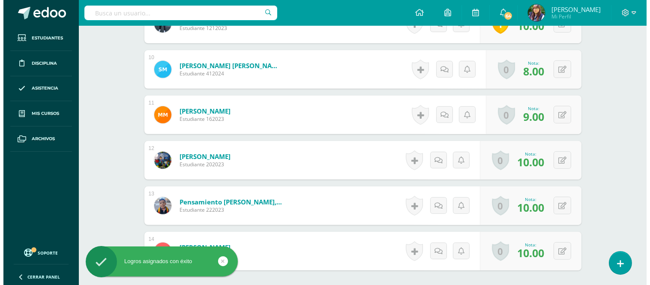
scroll to position [665, 0]
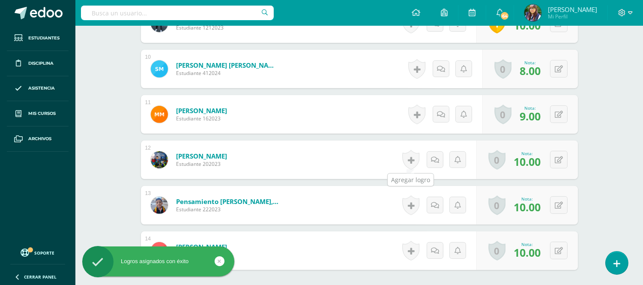
click at [413, 163] on link at bounding box center [410, 160] width 17 height 20
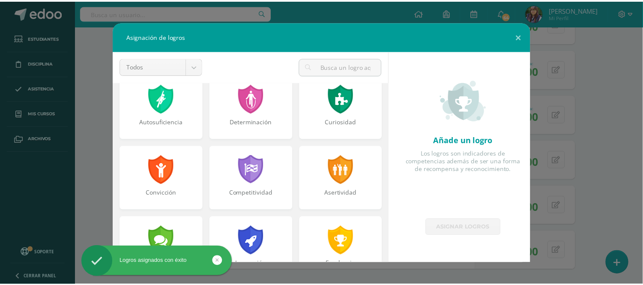
scroll to position [87, 0]
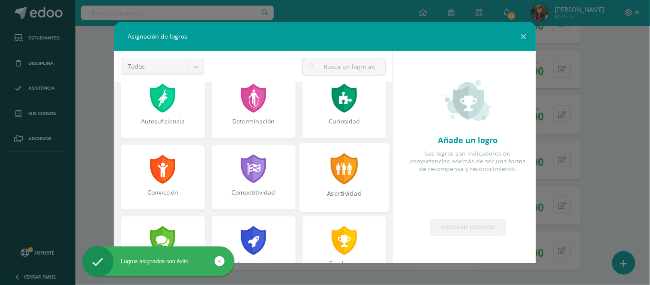
click at [360, 195] on div "Asertividad" at bounding box center [344, 198] width 88 height 18
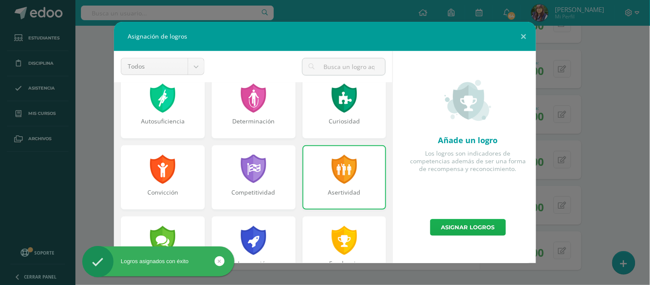
click at [440, 229] on link "Asignar logros" at bounding box center [468, 227] width 76 height 17
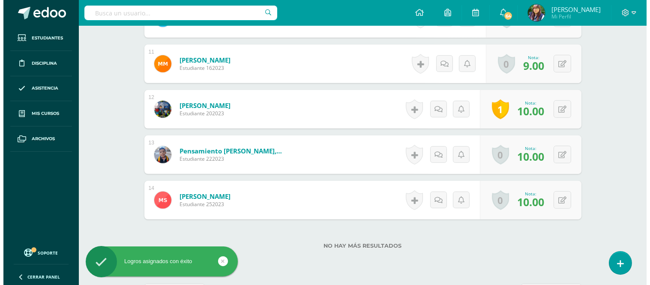
scroll to position [716, 0]
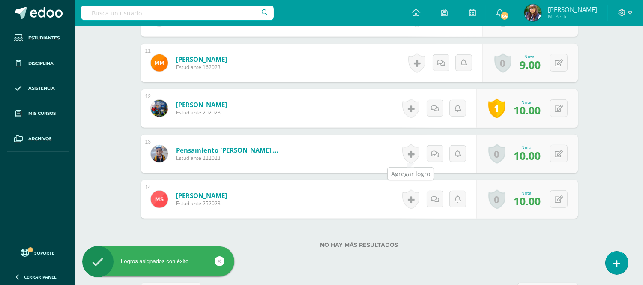
click at [405, 153] on link at bounding box center [410, 154] width 17 height 20
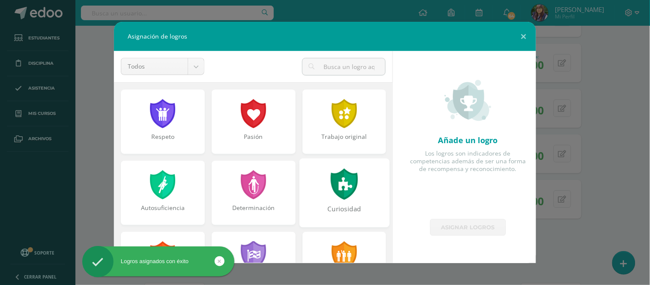
scroll to position [111, 0]
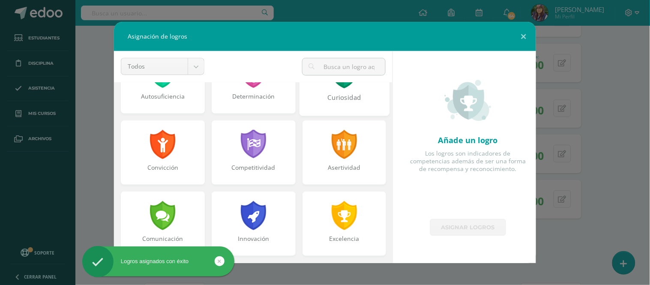
click at [333, 178] on div "Asertividad" at bounding box center [344, 171] width 82 height 17
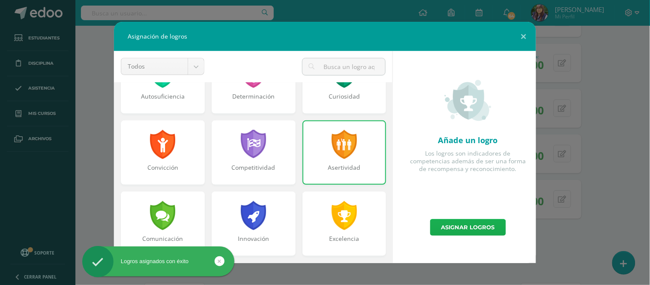
click at [446, 225] on link "Asignar logros" at bounding box center [468, 227] width 76 height 17
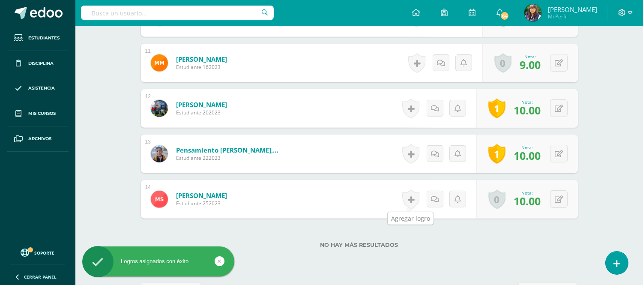
click at [410, 195] on link at bounding box center [410, 199] width 17 height 20
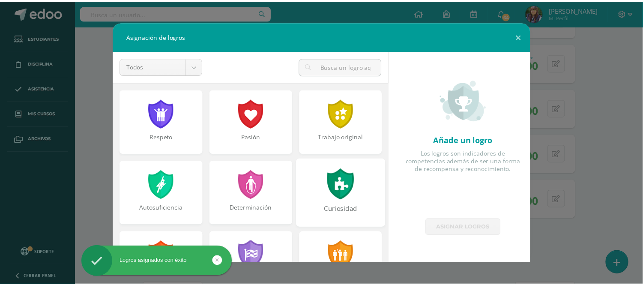
scroll to position [75, 0]
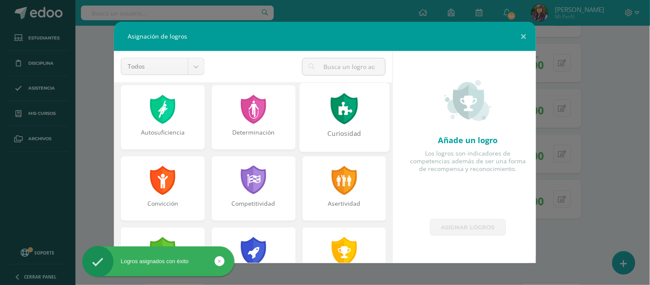
click at [350, 198] on div "Asertividad" at bounding box center [345, 188] width 84 height 64
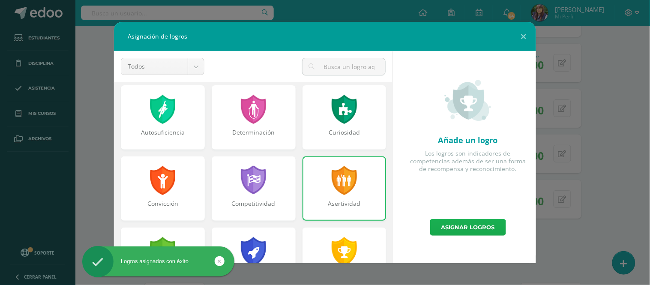
click at [449, 233] on link "Asignar logros" at bounding box center [468, 227] width 76 height 17
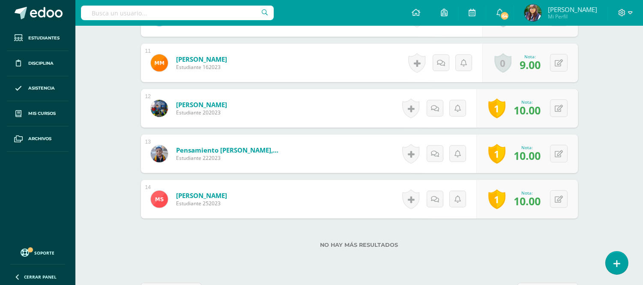
scroll to position [747, 0]
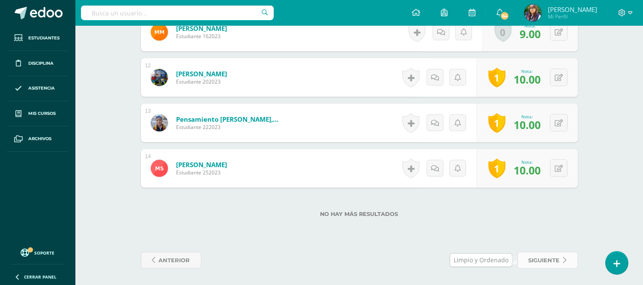
click at [530, 255] on span "siguiente" at bounding box center [544, 260] width 31 height 16
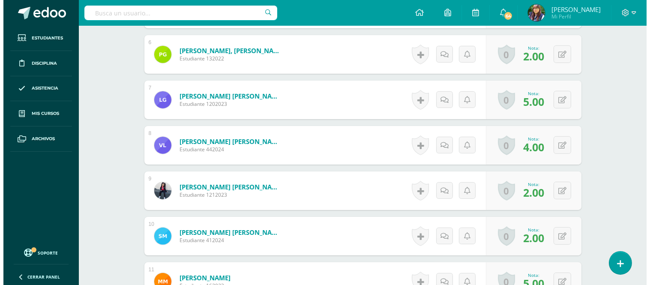
scroll to position [466, 0]
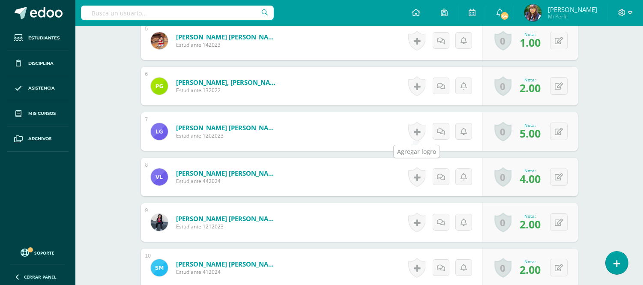
click at [420, 129] on link at bounding box center [416, 132] width 17 height 20
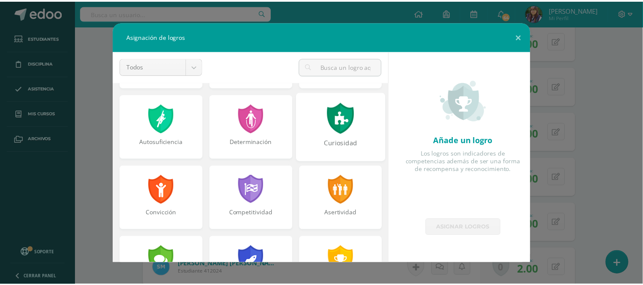
scroll to position [143, 0]
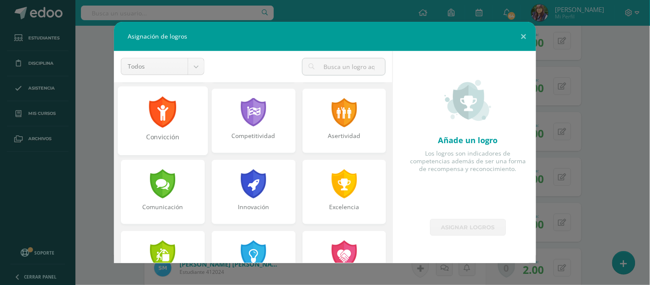
click at [185, 117] on div "Convicción" at bounding box center [163, 120] width 90 height 69
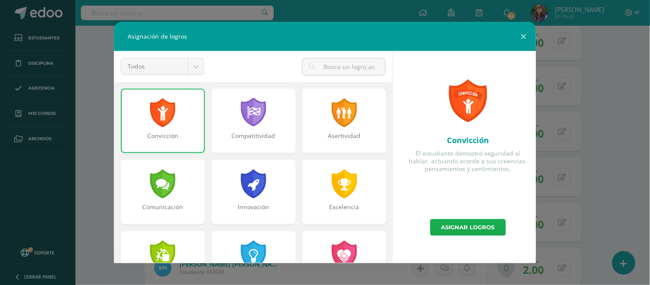
click at [449, 228] on link "Asignar logros" at bounding box center [468, 227] width 76 height 17
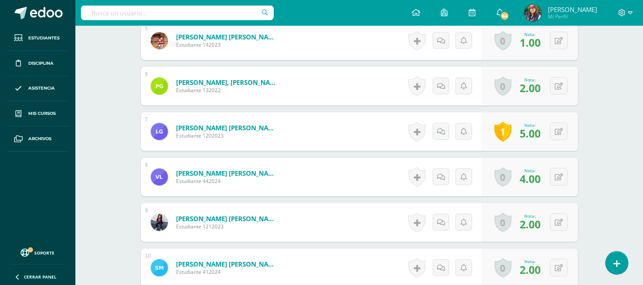
drag, startPoint x: 446, startPoint y: 194, endPoint x: 430, endPoint y: 193, distance: 15.9
click at [435, 193] on div "Historial de actividad No hay historial para esta actividad Agregar Comentarios…" at bounding box center [443, 177] width 77 height 39
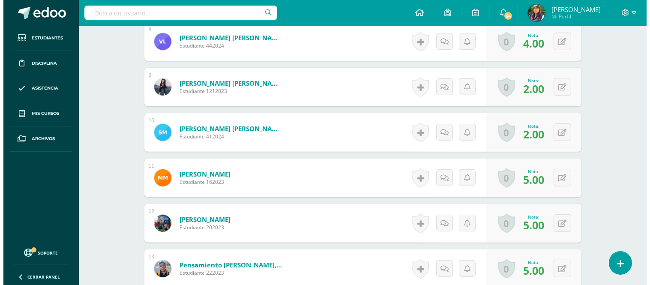
scroll to position [605, 0]
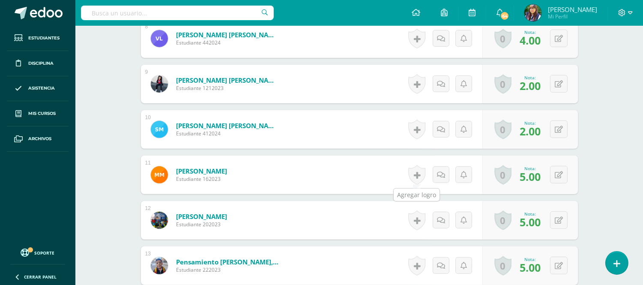
click at [420, 171] on link at bounding box center [416, 175] width 17 height 20
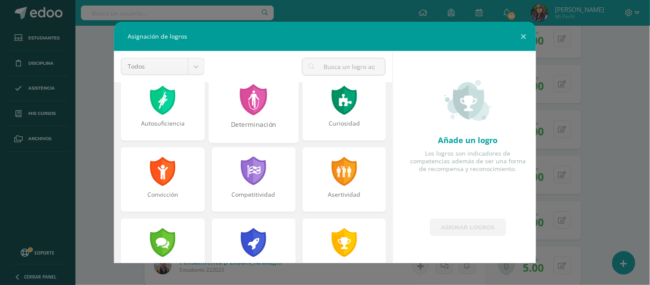
scroll to position [85, 0]
click at [175, 178] on div at bounding box center [163, 170] width 30 height 31
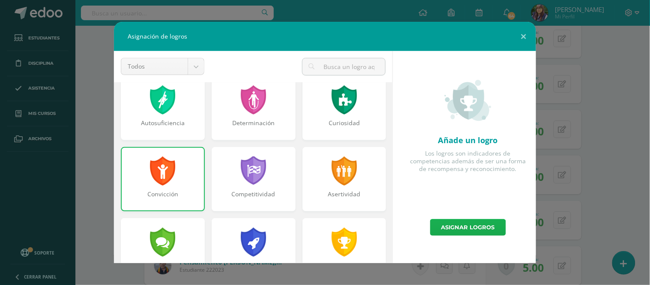
click at [447, 230] on link "Asignar logros" at bounding box center [468, 227] width 76 height 17
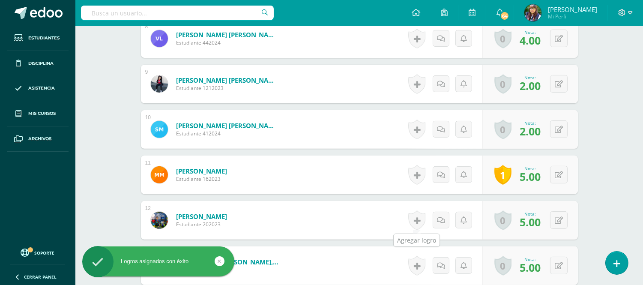
click at [417, 218] on link at bounding box center [416, 220] width 17 height 20
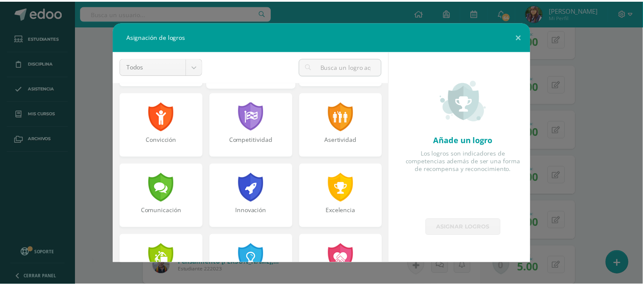
scroll to position [79, 0]
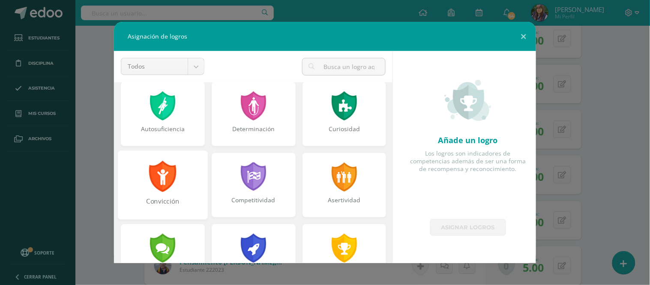
click at [178, 174] on div "Convicción" at bounding box center [163, 184] width 90 height 69
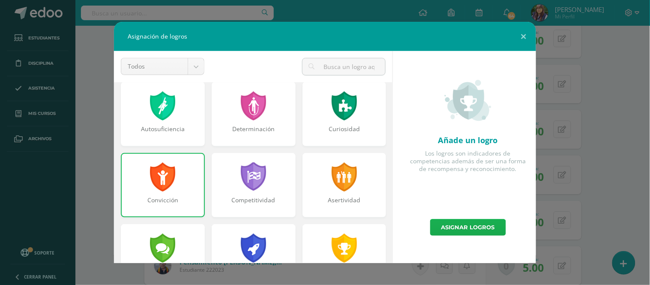
click at [465, 225] on link "Asignar logros" at bounding box center [468, 227] width 76 height 17
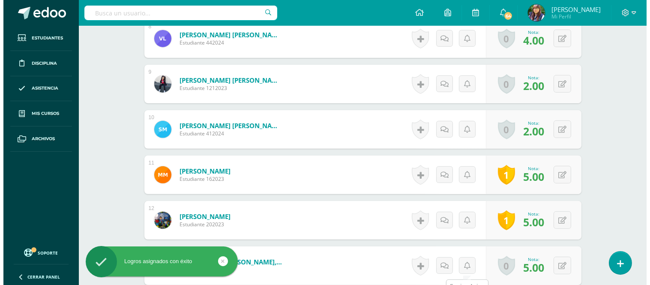
scroll to position [720, 0]
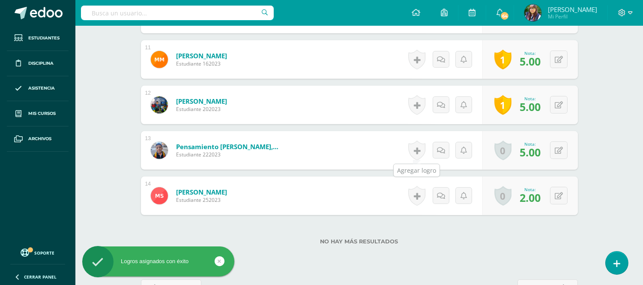
click at [415, 154] on link at bounding box center [416, 151] width 17 height 20
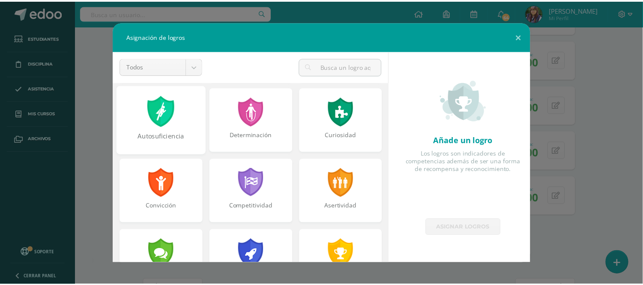
scroll to position [116, 0]
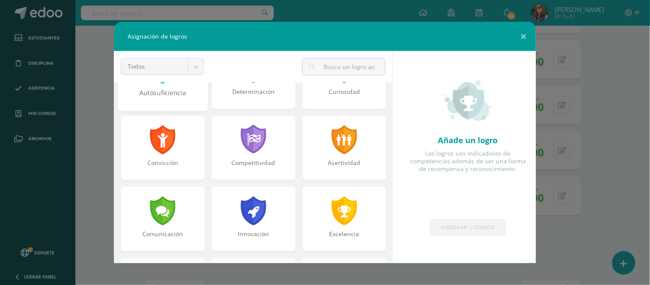
click at [190, 168] on div "Convicción" at bounding box center [163, 167] width 82 height 17
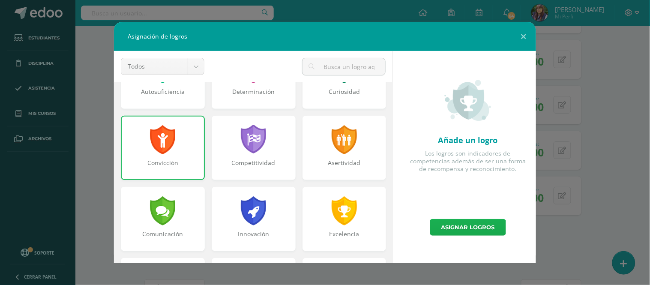
click at [474, 225] on link "Asignar logros" at bounding box center [468, 227] width 76 height 17
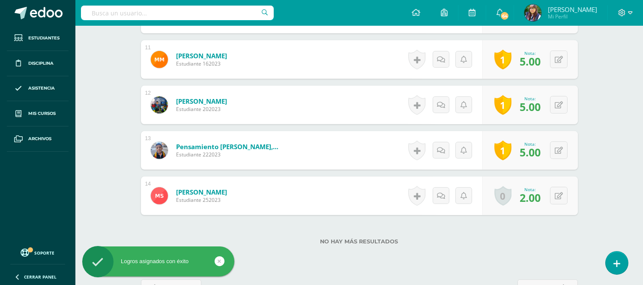
scroll to position [747, 0]
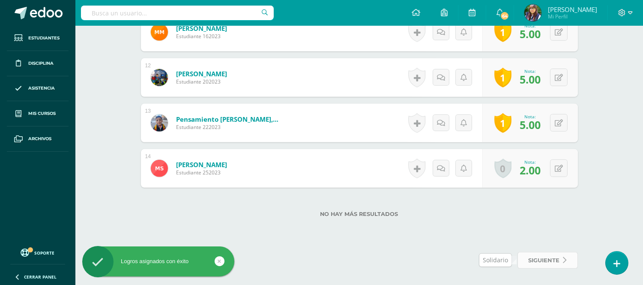
click at [552, 260] on span "siguiente" at bounding box center [544, 260] width 31 height 16
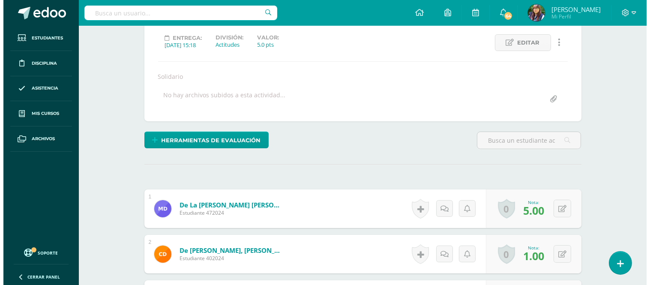
scroll to position [117, 0]
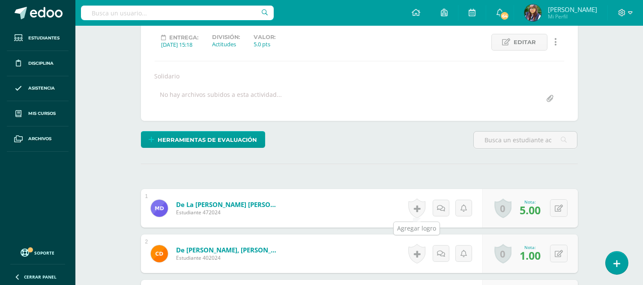
click at [418, 207] on link at bounding box center [416, 208] width 17 height 20
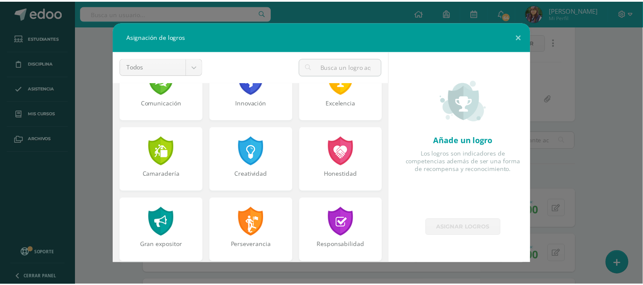
scroll to position [195, 0]
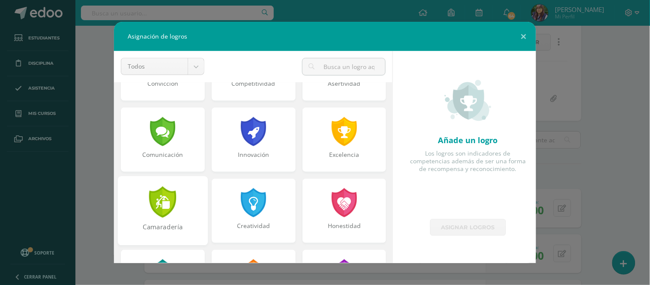
click at [176, 203] on div at bounding box center [163, 201] width 30 height 31
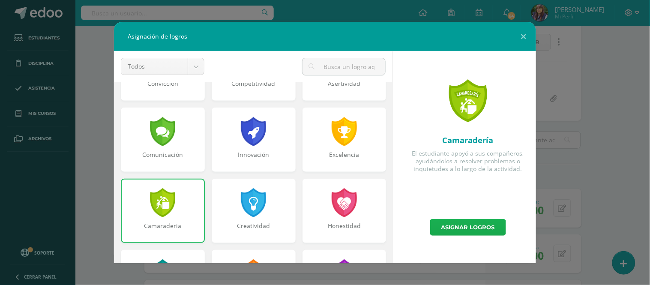
click at [450, 225] on link "Asignar logros" at bounding box center [468, 227] width 76 height 17
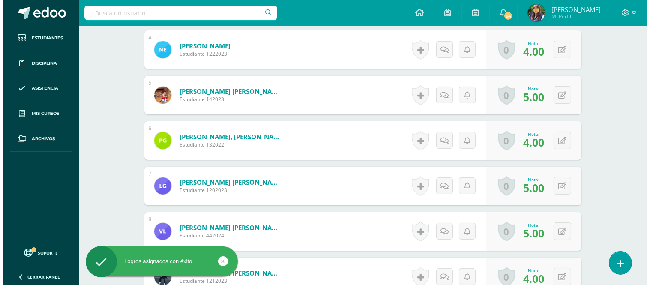
scroll to position [412, 0]
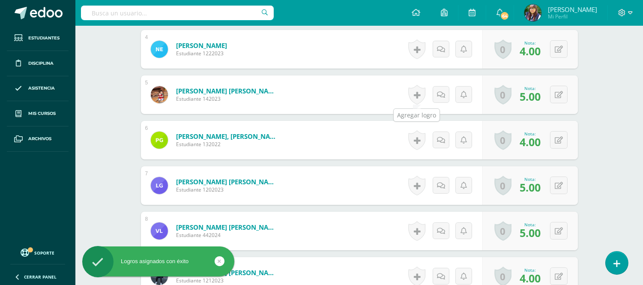
click at [416, 95] on link at bounding box center [416, 95] width 17 height 20
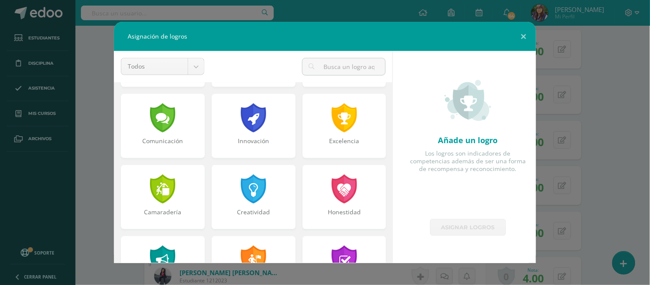
scroll to position [210, 0]
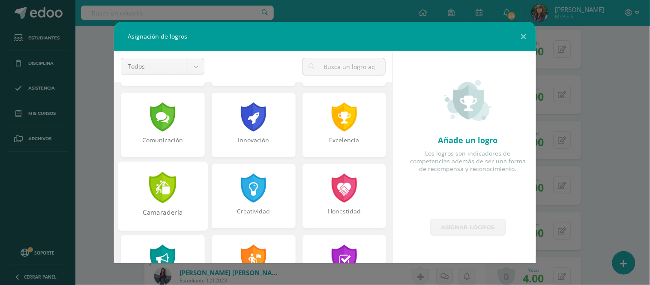
click at [184, 193] on div "Camaradería" at bounding box center [163, 196] width 90 height 69
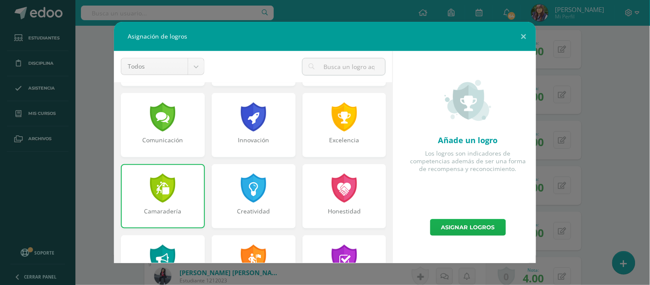
click at [454, 226] on link "Asignar logros" at bounding box center [468, 227] width 76 height 17
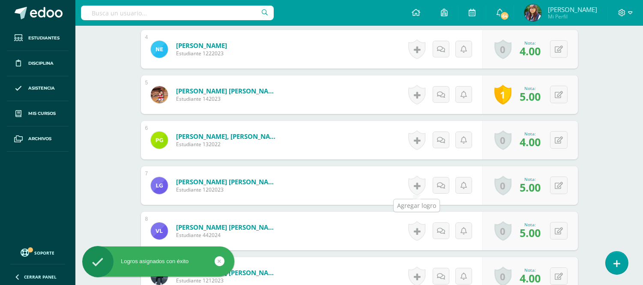
click at [413, 186] on link at bounding box center [416, 186] width 17 height 20
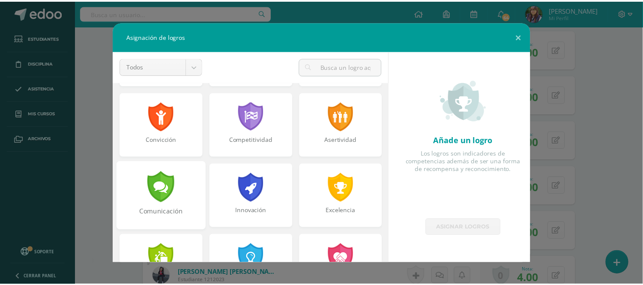
scroll to position [262, 0]
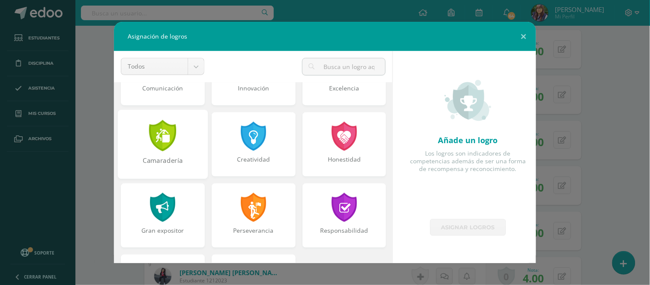
click at [170, 144] on div at bounding box center [163, 135] width 30 height 31
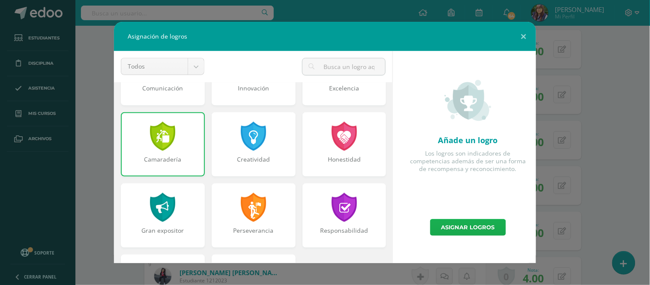
click at [440, 230] on link "Asignar logros" at bounding box center [468, 227] width 76 height 17
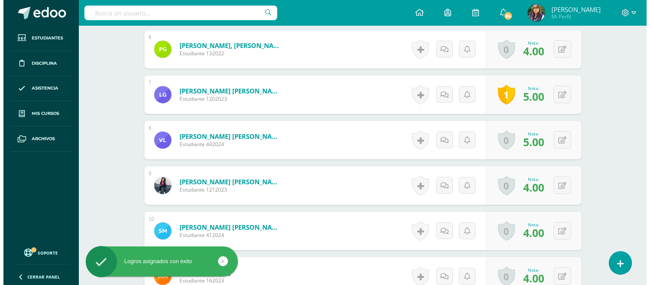
scroll to position [506, 0]
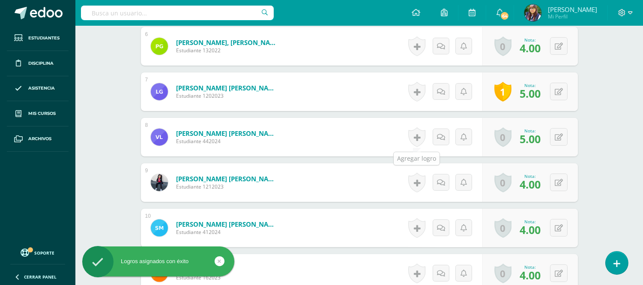
click at [420, 138] on link at bounding box center [416, 137] width 17 height 20
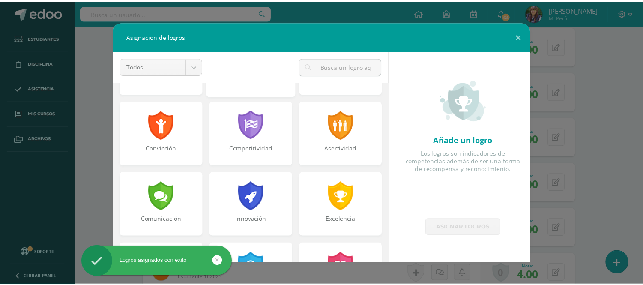
scroll to position [215, 0]
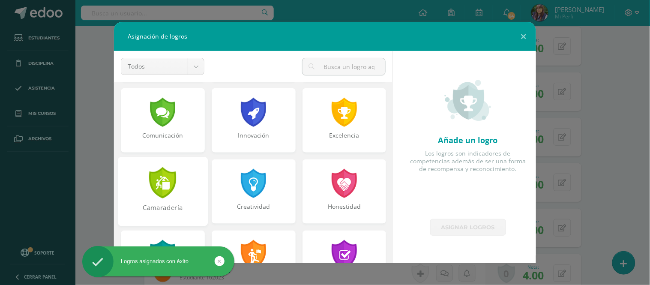
click at [169, 195] on div at bounding box center [163, 182] width 30 height 31
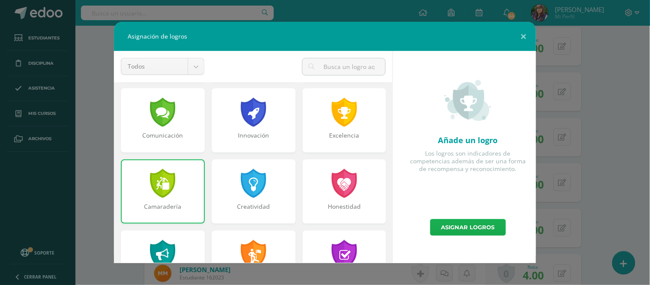
click at [476, 229] on link "Asignar logros" at bounding box center [468, 227] width 76 height 17
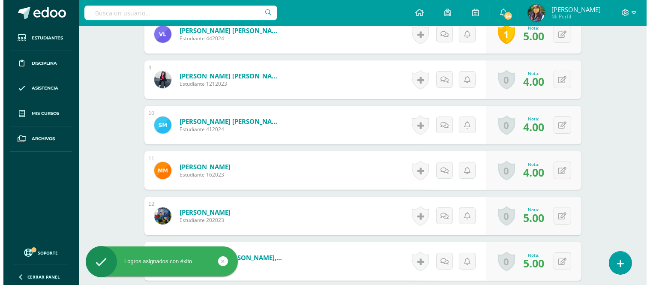
scroll to position [609, 0]
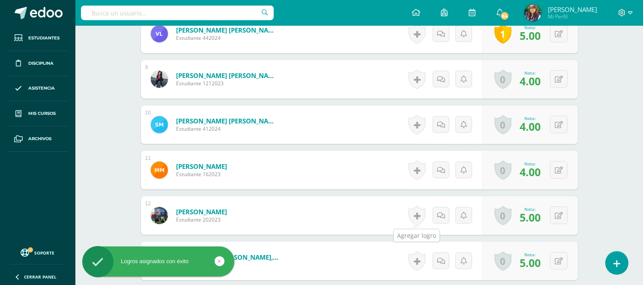
click at [422, 213] on link at bounding box center [416, 216] width 17 height 20
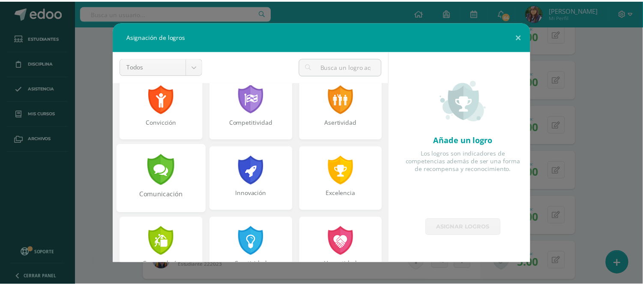
scroll to position [157, 0]
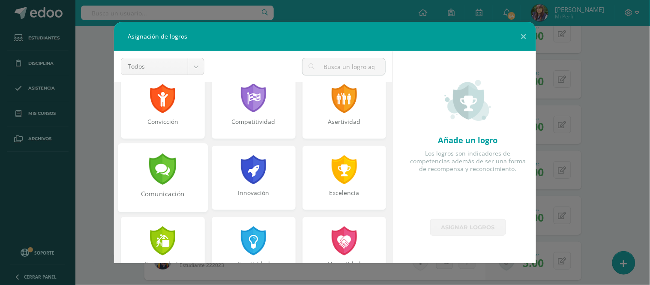
click at [159, 171] on div at bounding box center [163, 168] width 30 height 31
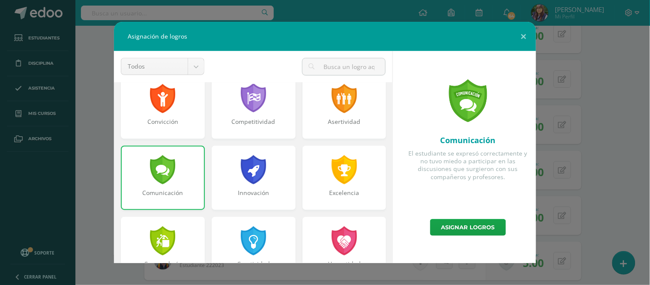
click at [176, 181] on div "Comunicación" at bounding box center [163, 178] width 84 height 64
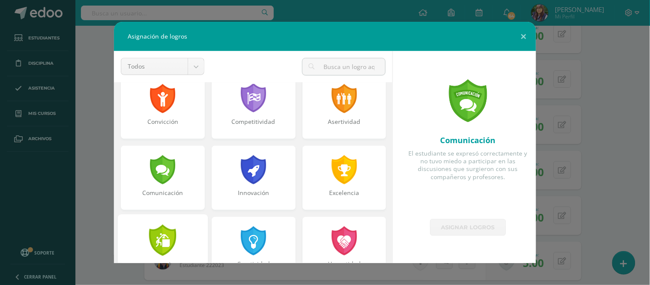
click at [173, 240] on div at bounding box center [163, 240] width 30 height 31
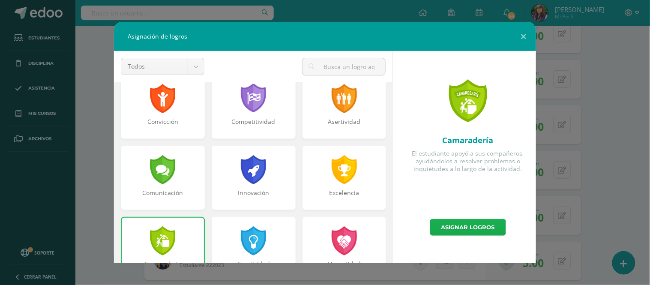
click at [460, 230] on link "Asignar logros" at bounding box center [468, 227] width 76 height 17
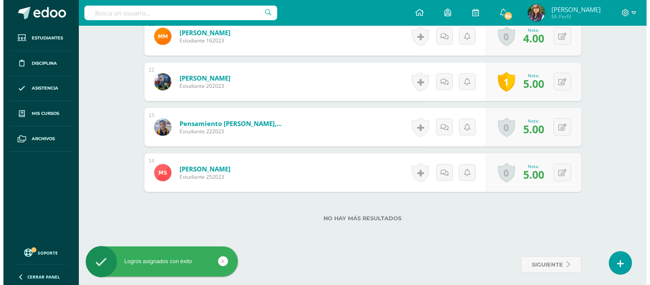
scroll to position [746, 0]
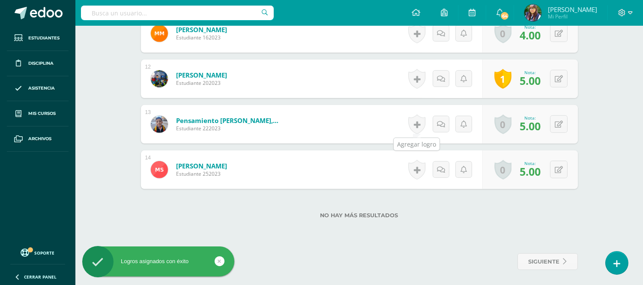
click at [412, 130] on link at bounding box center [416, 124] width 17 height 20
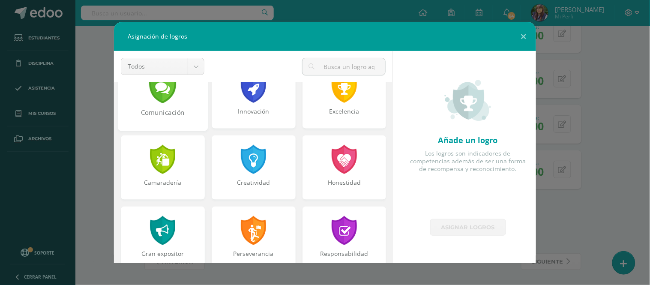
scroll to position [241, 0]
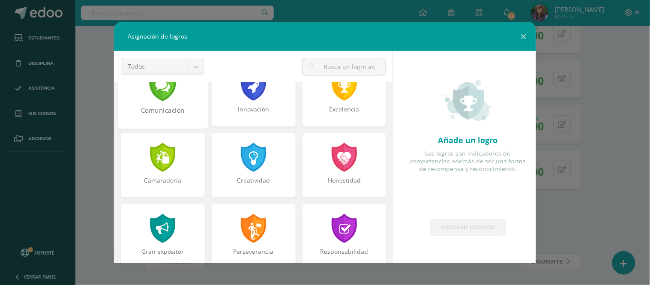
click at [174, 196] on div "Camaradería" at bounding box center [163, 165] width 84 height 64
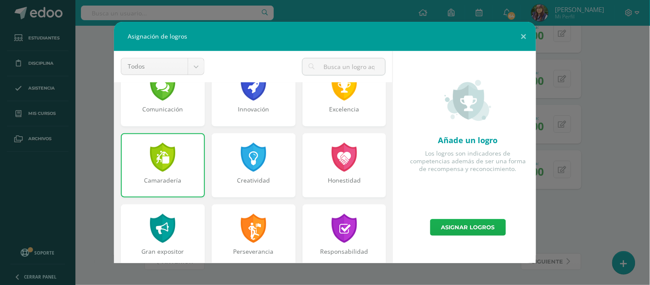
click at [437, 232] on link "Asignar logros" at bounding box center [468, 227] width 76 height 17
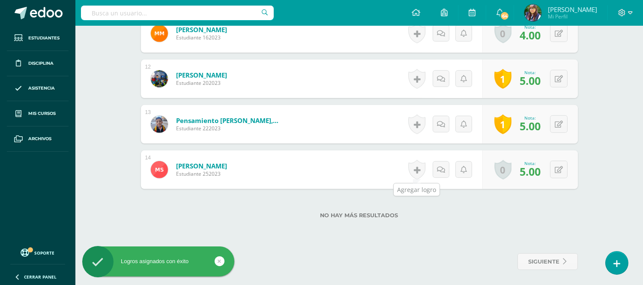
click at [419, 168] on link at bounding box center [416, 170] width 17 height 20
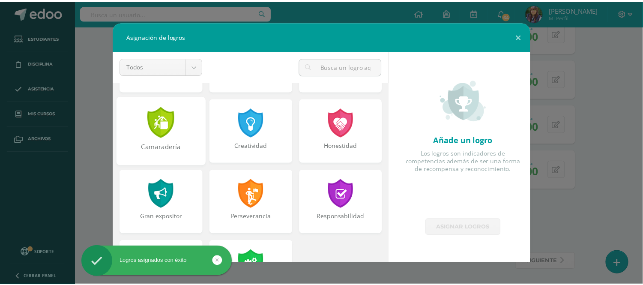
scroll to position [276, 0]
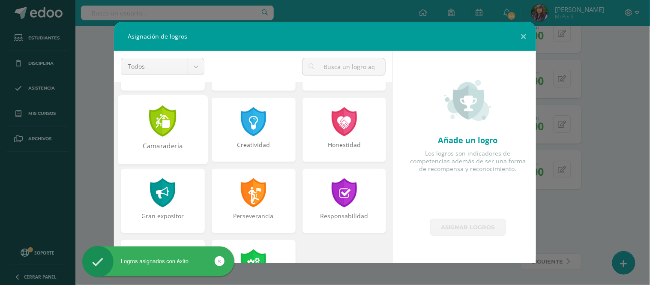
click at [178, 138] on div "Camaradería" at bounding box center [163, 129] width 90 height 69
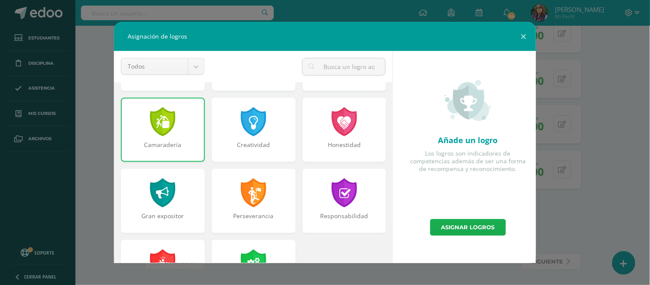
click at [462, 223] on link "Asignar logros" at bounding box center [468, 227] width 76 height 17
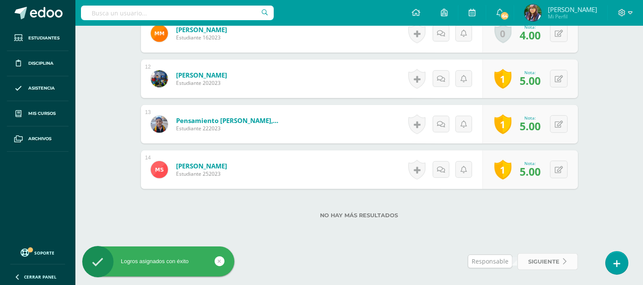
click at [537, 258] on span "siguiente" at bounding box center [544, 262] width 31 height 16
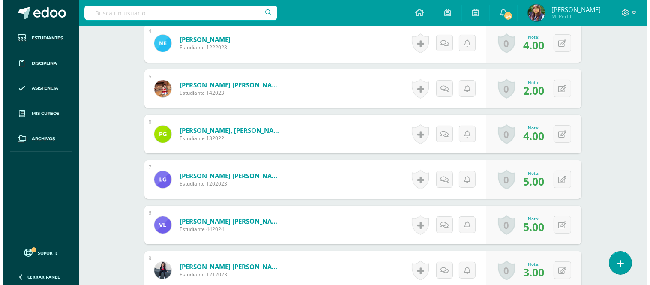
scroll to position [430, 0]
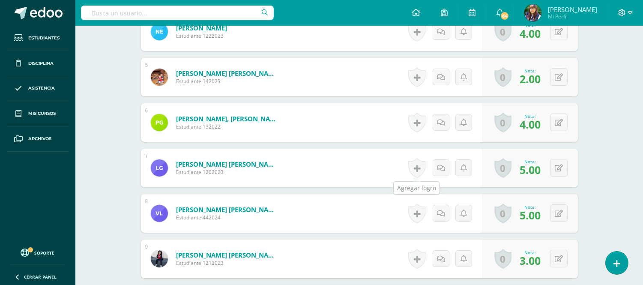
click at [416, 166] on link at bounding box center [416, 168] width 17 height 20
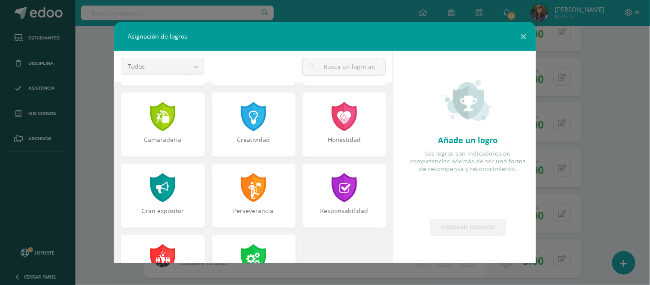
scroll to position [324, 0]
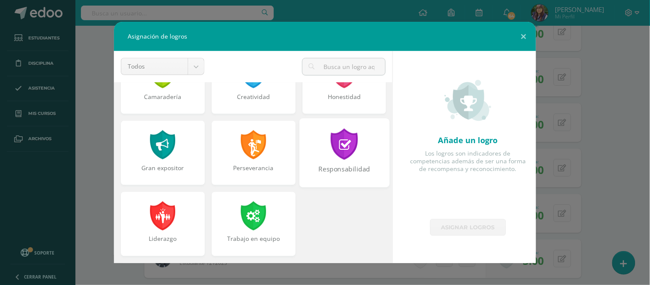
click at [342, 166] on div "Responsabilidad" at bounding box center [344, 174] width 88 height 18
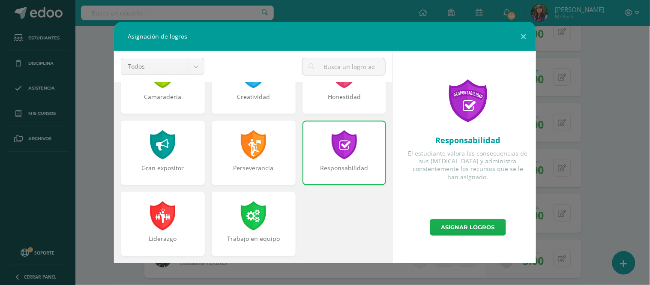
click at [455, 226] on link "Asignar logros" at bounding box center [468, 227] width 76 height 17
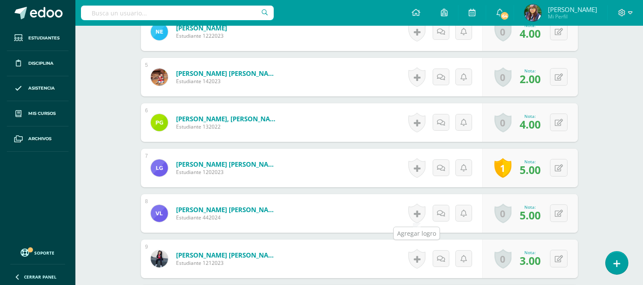
click at [419, 213] on link at bounding box center [416, 214] width 17 height 20
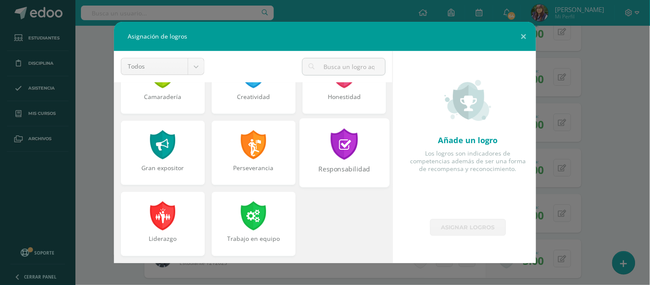
click at [327, 177] on div "Responsabilidad" at bounding box center [344, 174] width 88 height 18
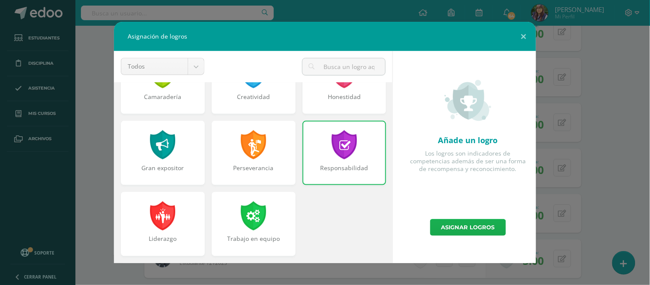
click at [450, 230] on link "Asignar logros" at bounding box center [468, 227] width 76 height 17
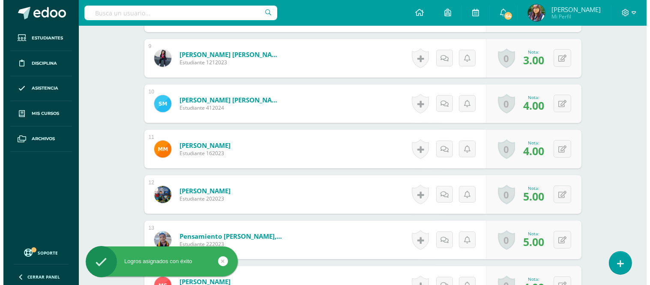
scroll to position [631, 0]
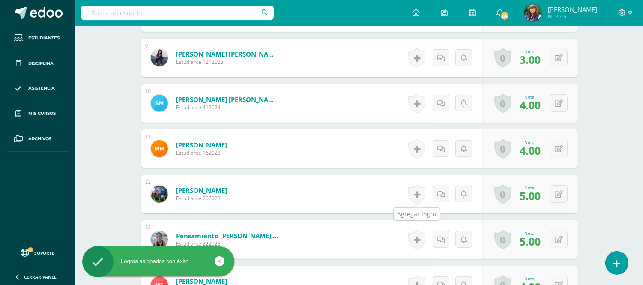
click at [420, 194] on link at bounding box center [416, 194] width 17 height 20
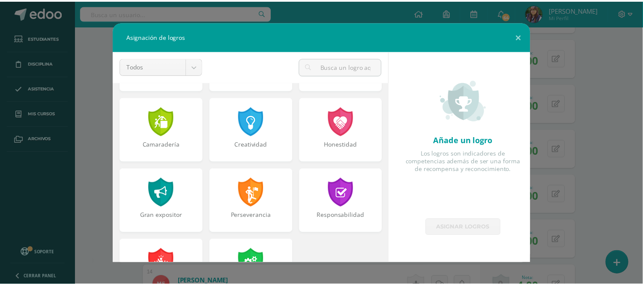
scroll to position [324, 0]
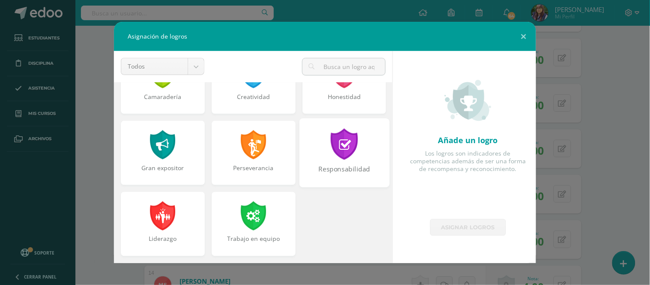
click at [342, 169] on div "Responsabilidad" at bounding box center [344, 174] width 88 height 18
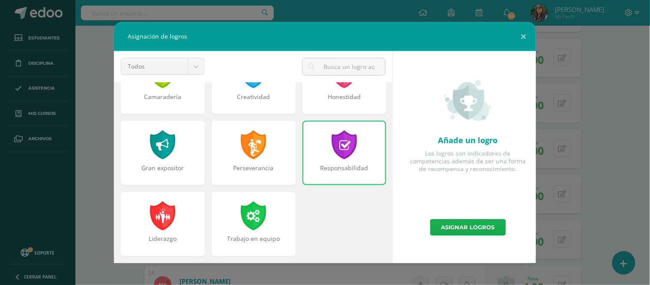
click at [452, 224] on link "Asignar logros" at bounding box center [468, 227] width 76 height 17
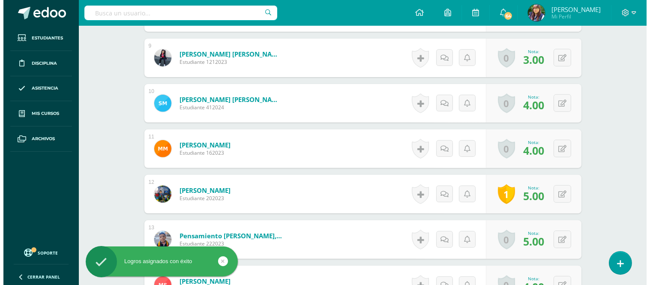
scroll to position [747, 0]
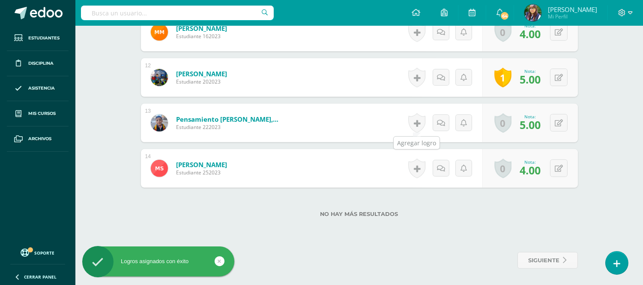
click at [421, 124] on link at bounding box center [416, 123] width 17 height 20
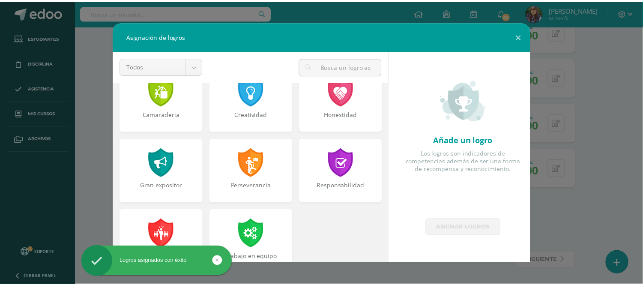
scroll to position [314, 0]
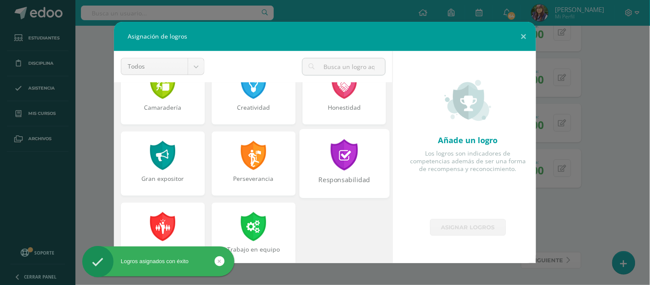
click at [344, 168] on div at bounding box center [345, 154] width 30 height 31
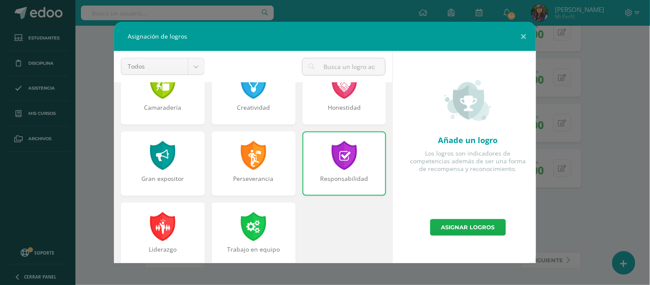
click at [439, 223] on link "Asignar logros" at bounding box center [468, 227] width 76 height 17
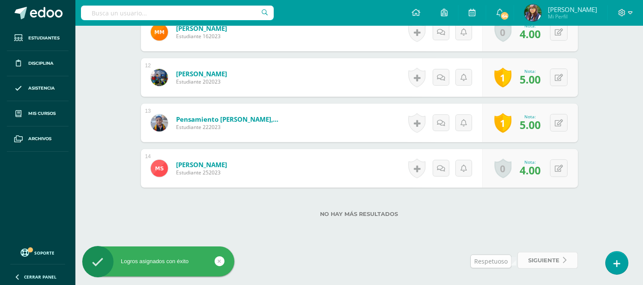
click at [549, 257] on span "siguiente" at bounding box center [544, 260] width 31 height 16
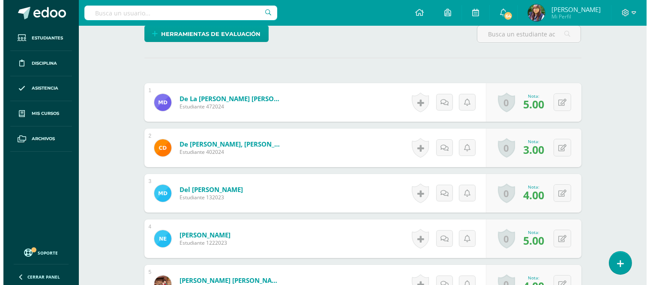
scroll to position [223, 0]
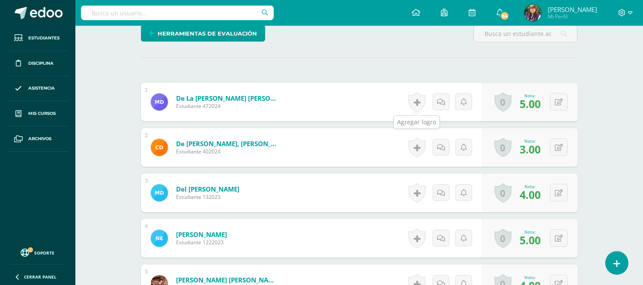
click at [415, 100] on link at bounding box center [416, 102] width 17 height 20
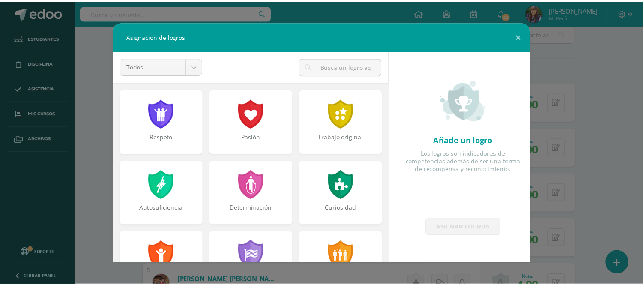
scroll to position [224, 0]
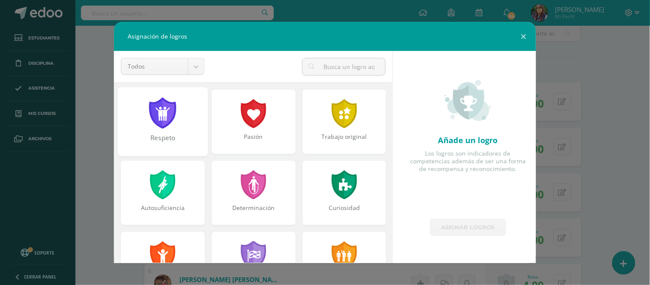
click at [168, 127] on div at bounding box center [163, 112] width 30 height 31
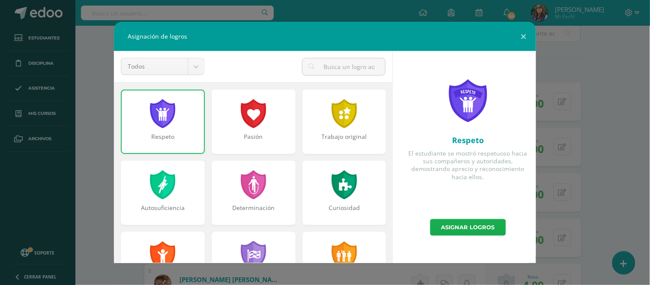
click at [444, 225] on link "Asignar logros" at bounding box center [468, 227] width 76 height 17
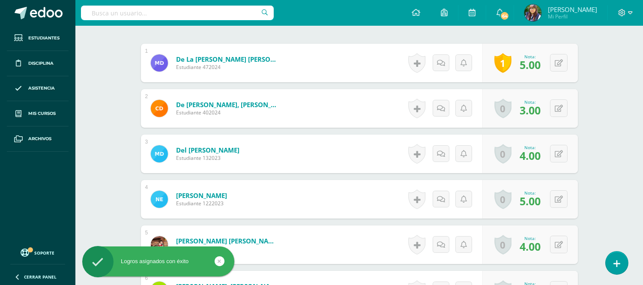
scroll to position [263, 0]
click at [420, 199] on link at bounding box center [416, 199] width 17 height 20
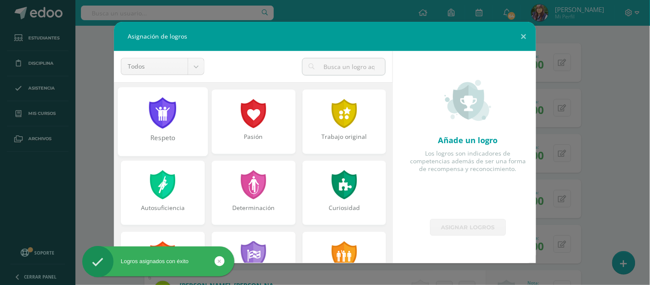
click at [177, 113] on div "Respeto" at bounding box center [163, 121] width 90 height 69
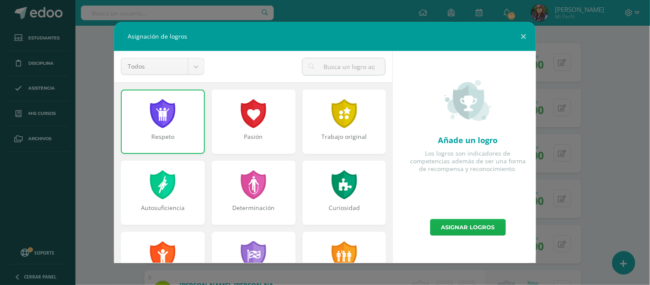
click at [447, 230] on link "Asignar logros" at bounding box center [468, 227] width 76 height 17
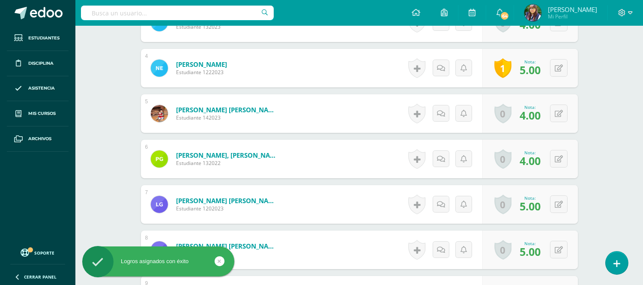
scroll to position [394, 0]
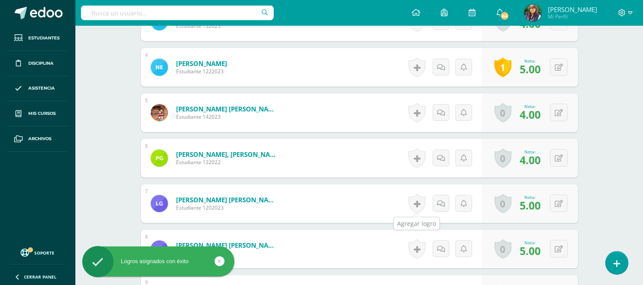
click at [416, 206] on link at bounding box center [416, 204] width 17 height 20
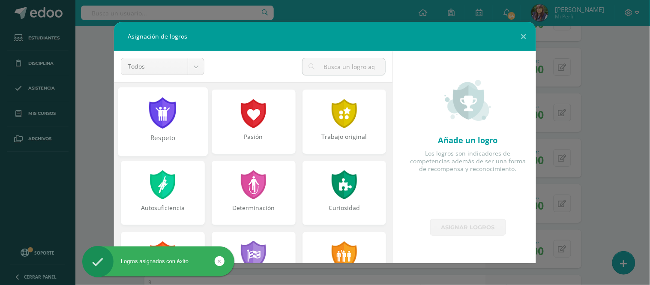
click at [195, 120] on div "Respeto" at bounding box center [163, 121] width 90 height 69
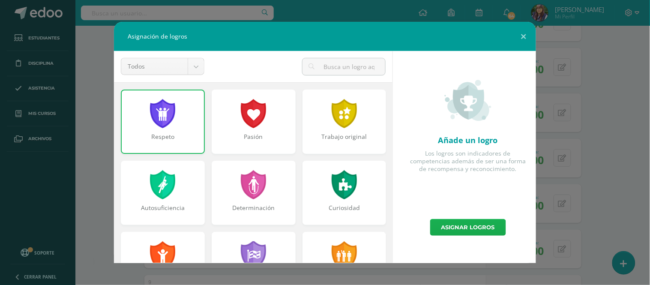
click at [447, 231] on link "Asignar logros" at bounding box center [468, 227] width 76 height 17
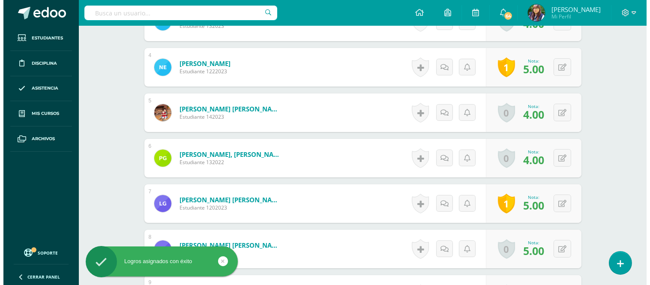
scroll to position [503, 0]
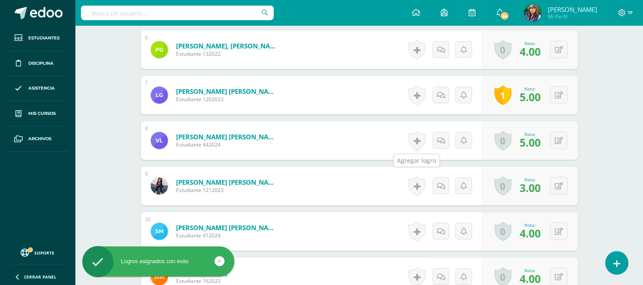
click at [419, 141] on link at bounding box center [416, 141] width 17 height 20
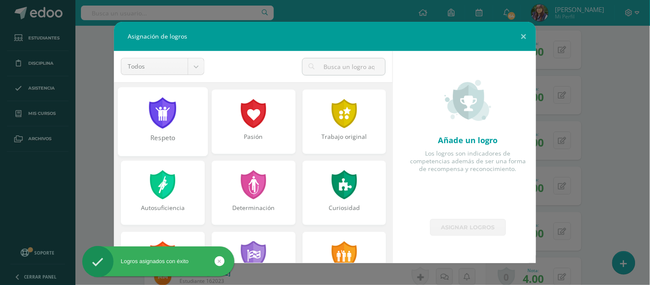
click at [183, 131] on div "Respeto" at bounding box center [163, 121] width 90 height 69
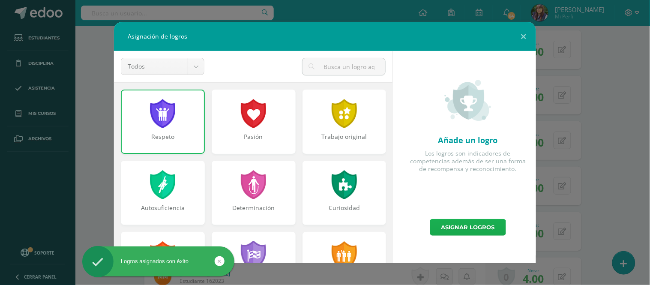
click at [455, 224] on link "Asignar logros" at bounding box center [468, 227] width 76 height 17
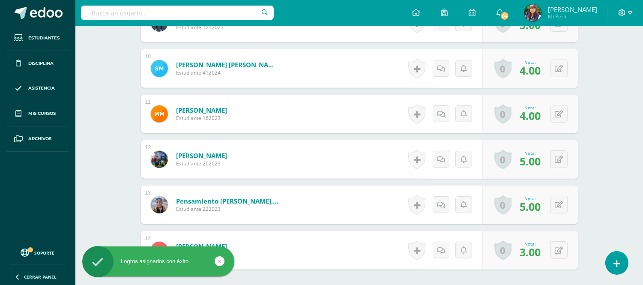
scroll to position [666, 0]
click at [416, 157] on link at bounding box center [416, 159] width 17 height 20
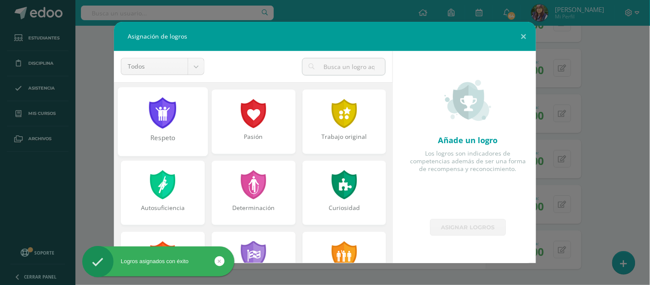
click at [174, 118] on div at bounding box center [163, 112] width 30 height 31
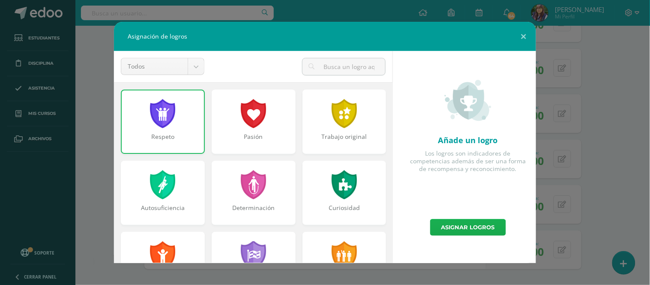
click at [448, 228] on link "Asignar logros" at bounding box center [468, 227] width 76 height 17
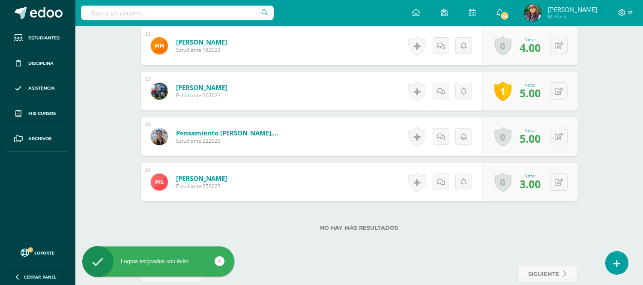
scroll to position [734, 0]
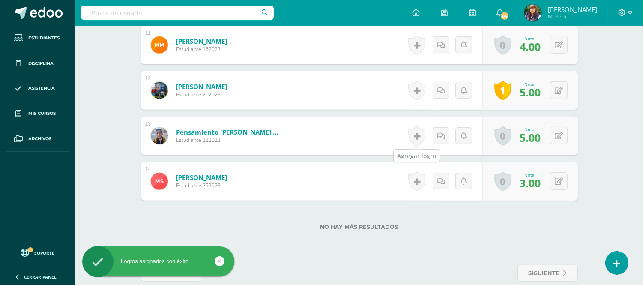
click at [417, 134] on link at bounding box center [416, 136] width 17 height 20
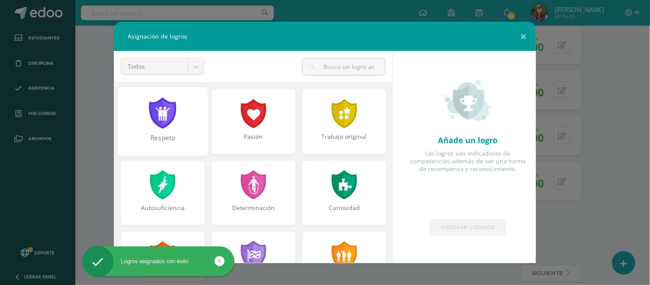
click at [126, 142] on div "Respeto" at bounding box center [163, 142] width 88 height 18
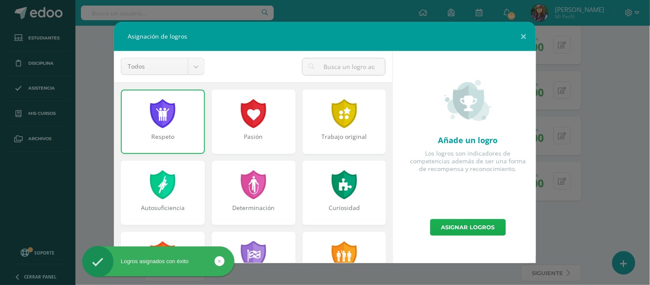
click at [453, 231] on link "Asignar logros" at bounding box center [468, 227] width 76 height 17
